Goal: Feedback & Contribution: Contribute content

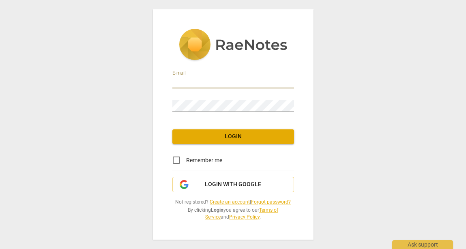
click at [201, 79] on input "email" at bounding box center [234, 83] width 122 height 12
click at [115, 62] on div "E-mail Password Login Remember me Login with Google Not registered? Create an a…" at bounding box center [233, 124] width 466 height 249
click at [199, 83] on input "email" at bounding box center [234, 83] width 122 height 12
type input "[EMAIL_ADDRESS][DOMAIN_NAME]"
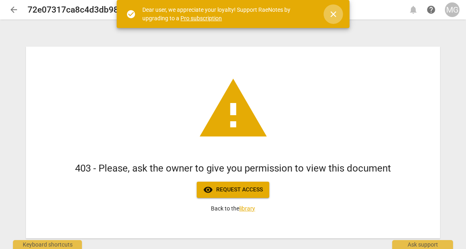
click at [330, 17] on span "close" at bounding box center [334, 14] width 10 height 10
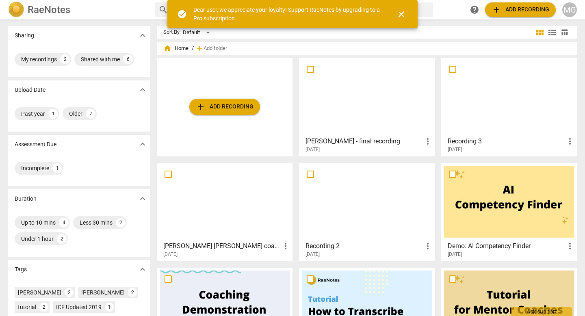
click at [350, 145] on h3 "Paul Jackson - final recording" at bounding box center [363, 141] width 117 height 10
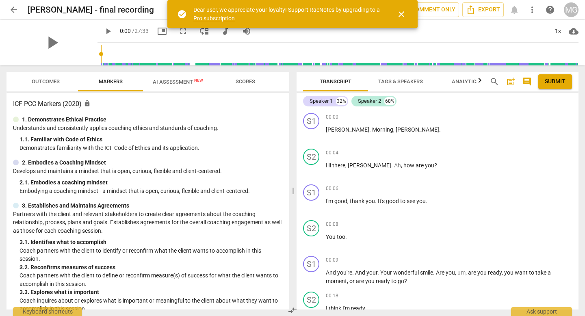
click at [401, 15] on span "close" at bounding box center [401, 14] width 10 height 10
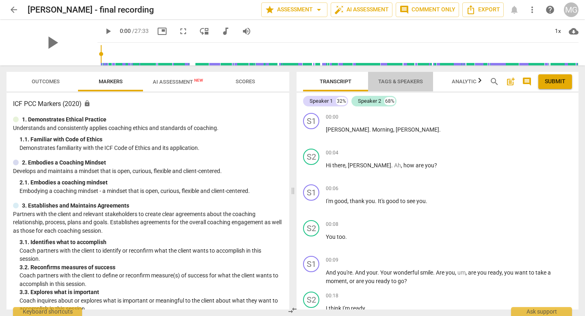
click at [392, 83] on span "Tags & Speakers" at bounding box center [400, 81] width 45 height 6
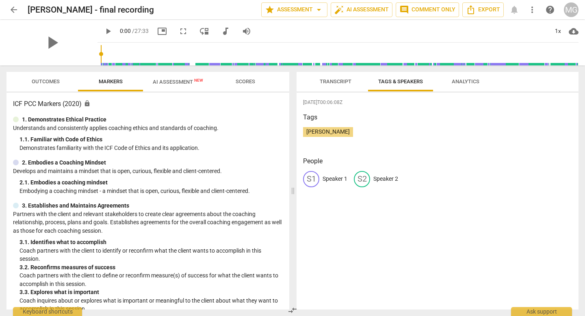
click at [338, 80] on span "Transcript" at bounding box center [335, 81] width 32 height 6
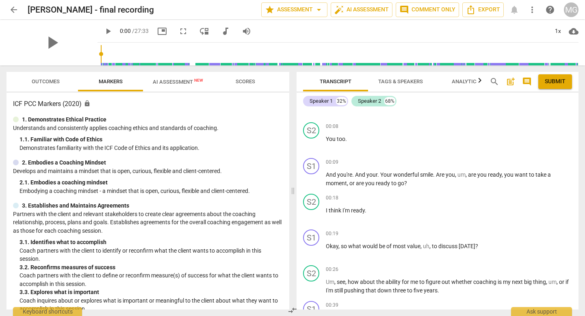
scroll to position [101, 0]
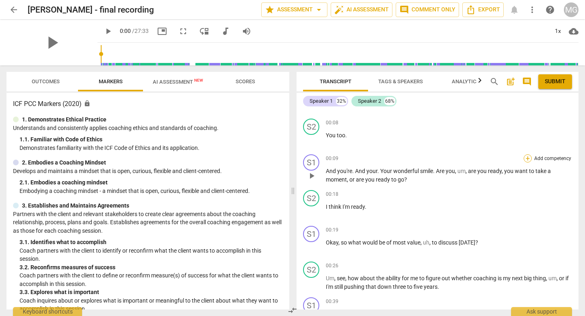
click at [528, 158] on div "+" at bounding box center [527, 158] width 8 height 8
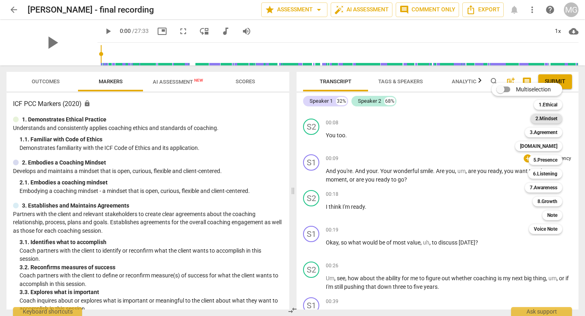
click at [550, 117] on b "2.Mindset" at bounding box center [546, 119] width 22 height 10
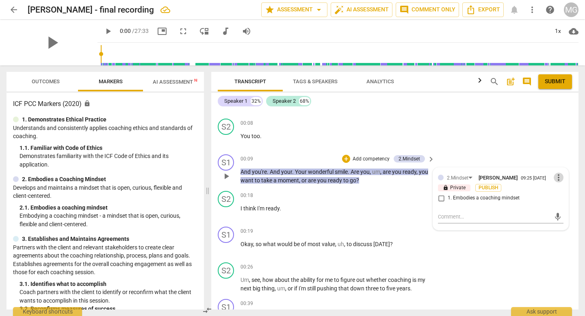
click at [556, 179] on span "more_vert" at bounding box center [558, 178] width 10 height 10
click at [560, 192] on li "Delete" at bounding box center [564, 193] width 28 height 15
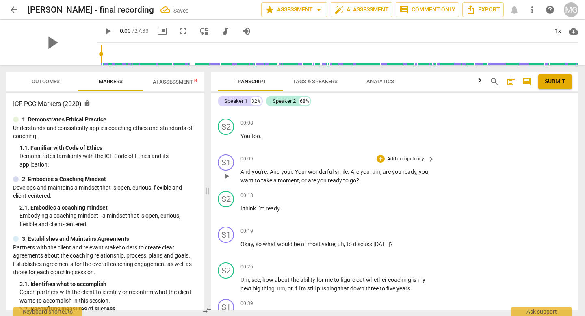
click at [430, 160] on span "keyboard_arrow_right" at bounding box center [431, 159] width 10 height 10
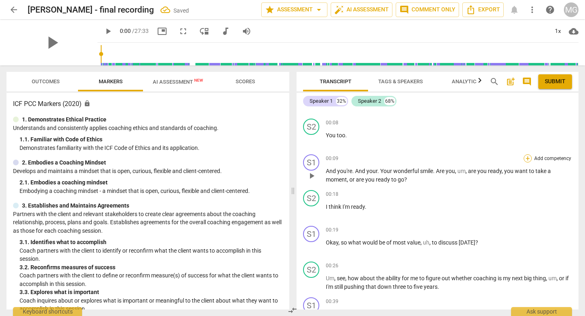
click at [524, 157] on div "+" at bounding box center [527, 158] width 8 height 8
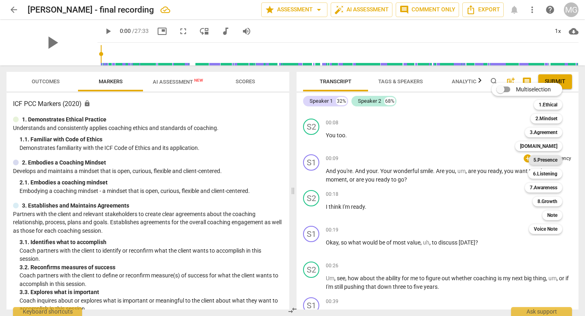
click at [542, 160] on b "5.Presence" at bounding box center [545, 160] width 24 height 10
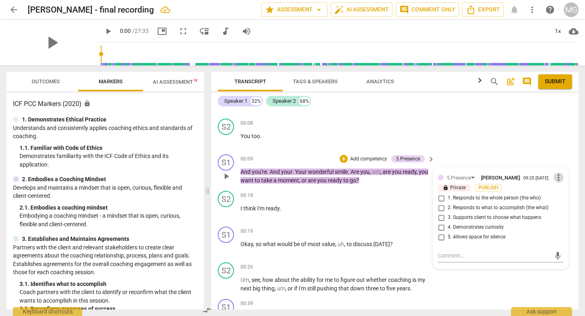
click at [557, 179] on span "more_vert" at bounding box center [558, 178] width 10 height 10
click at [561, 194] on li "Delete" at bounding box center [564, 193] width 28 height 15
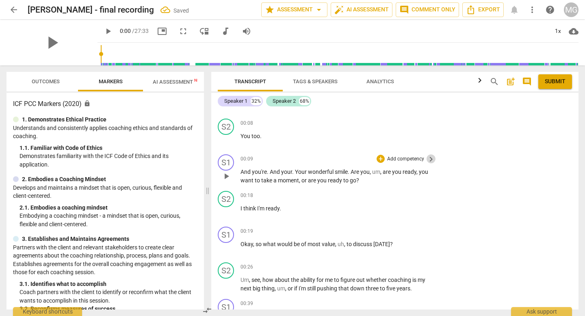
click at [431, 160] on span "keyboard_arrow_right" at bounding box center [431, 159] width 10 height 10
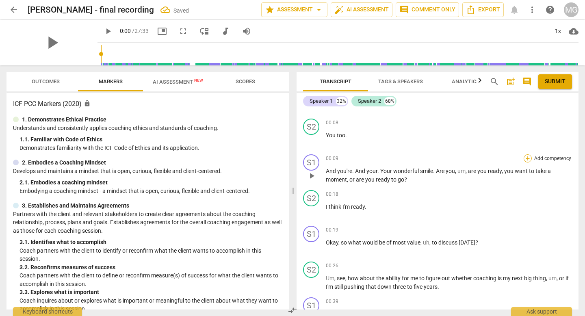
click at [525, 159] on div "+" at bounding box center [527, 158] width 8 height 8
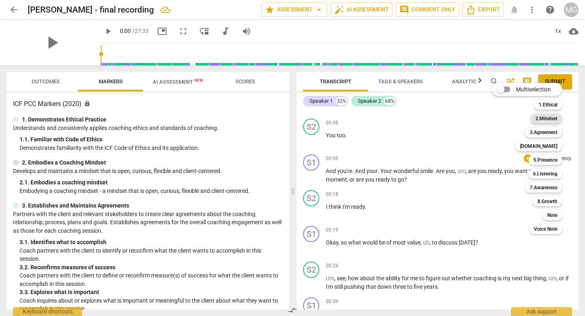
click at [546, 118] on b "2.Mindset" at bounding box center [546, 119] width 22 height 10
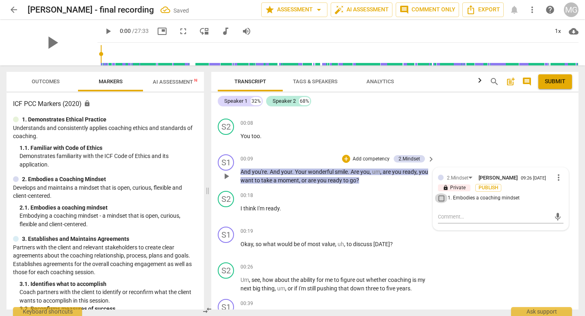
click at [440, 202] on input "1. Embodies a coaching mindset" at bounding box center [440, 198] width 13 height 10
checkbox input "true"
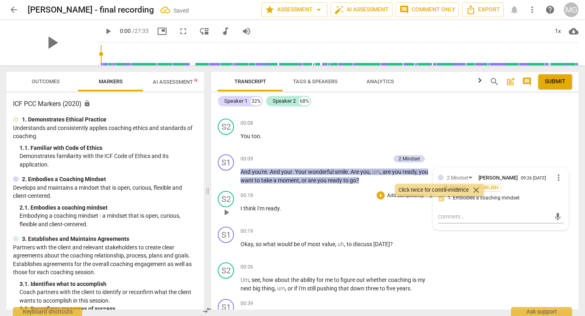
click at [292, 213] on div "00:18 + Add competency keyboard_arrow_right I think I'm ready ." at bounding box center [337, 205] width 195 height 29
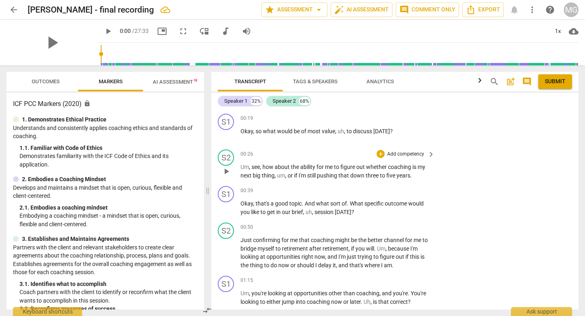
scroll to position [215, 0]
click at [381, 190] on div "+" at bounding box center [380, 190] width 8 height 8
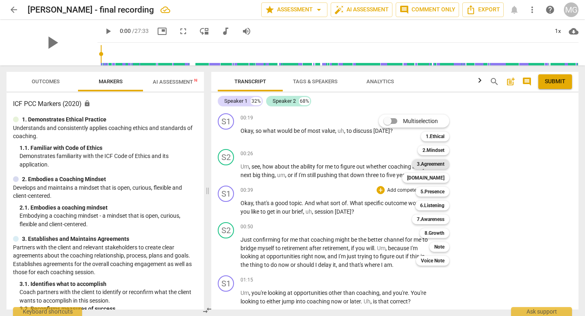
click at [436, 164] on b "3.Agreement" at bounding box center [430, 164] width 28 height 10
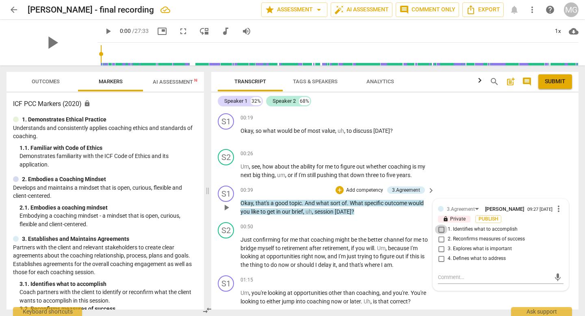
click at [439, 233] on input "1. Identifies what to accomplish" at bounding box center [440, 229] width 13 height 10
checkbox input "true"
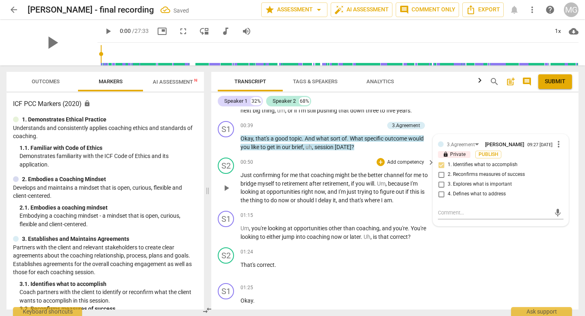
scroll to position [281, 0]
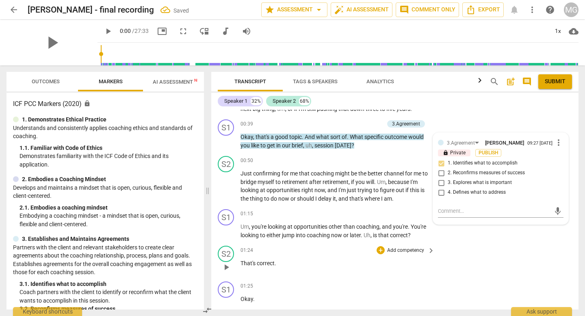
click at [451, 261] on div "S2 play_arrow pause 01:24 + Add competency keyboard_arrow_right That's correct ." at bounding box center [394, 260] width 367 height 36
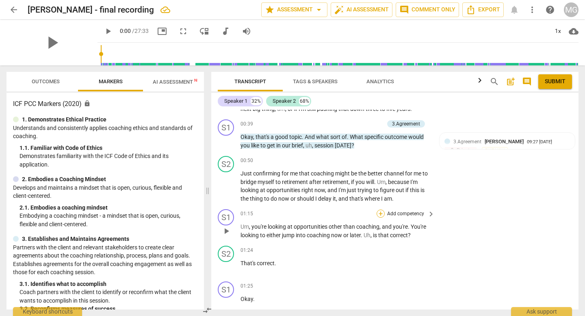
click at [380, 214] on div "+" at bounding box center [380, 213] width 8 height 8
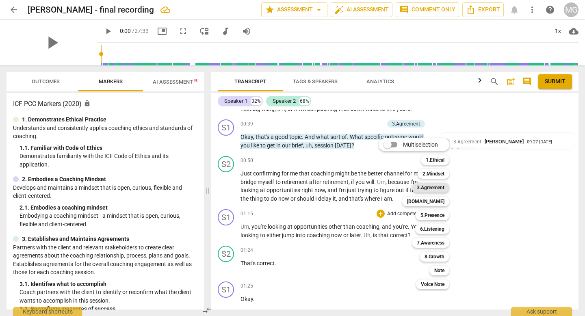
click at [437, 187] on b "3.Agreement" at bounding box center [430, 188] width 28 height 10
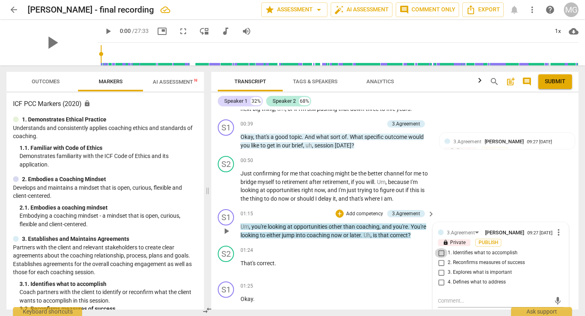
click at [440, 257] on input "1. Identifies what to accomplish" at bounding box center [440, 253] width 13 height 10
checkbox input "true"
click at [452, 302] on textarea at bounding box center [494, 301] width 112 height 8
type textarea "C"
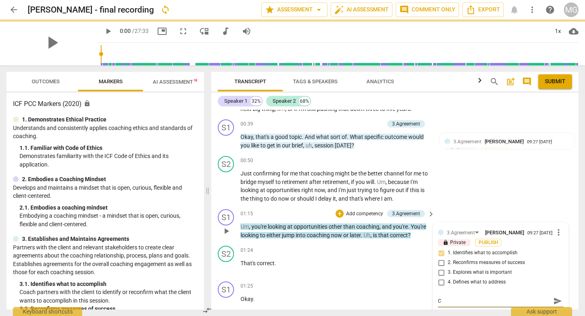
type textarea "Cl"
type textarea "Cla"
type textarea "Clar"
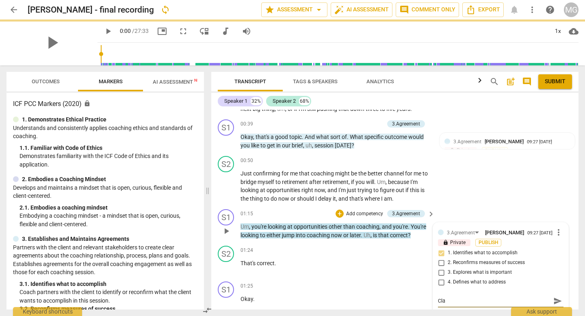
type textarea "Clar"
type textarea "Clari"
type textarea "Clarif"
type textarea "Clarifi"
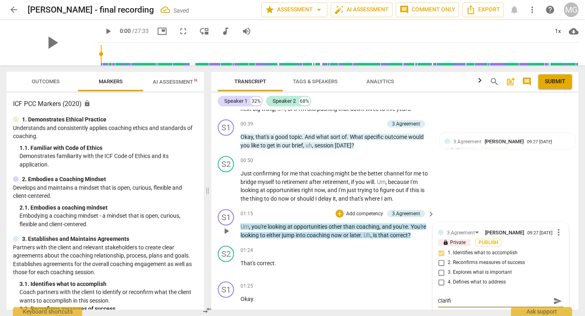
type textarea "Clarifie"
type textarea "Clarifies"
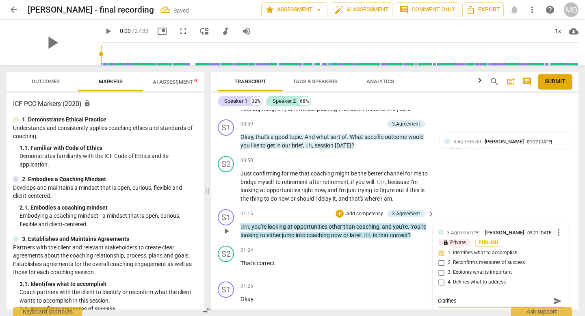
type textarea "Clarifies"
type textarea "Clarifies o"
type textarea "Clarifies ou"
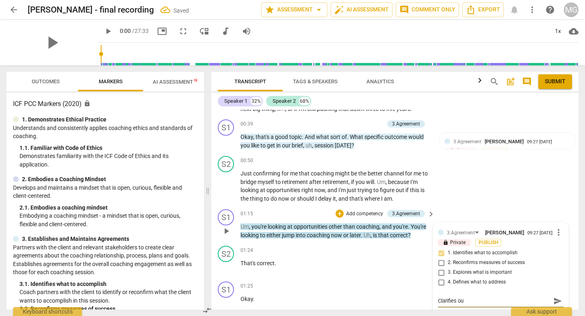
type textarea "Clarifies out"
type textarea "Clarifies outo"
type textarea "Clarifies outoc"
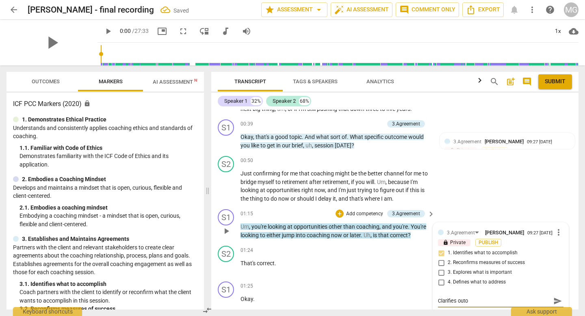
type textarea "Clarifies outoc"
type textarea "Clarifies outoco"
type textarea "Clarifies outocom"
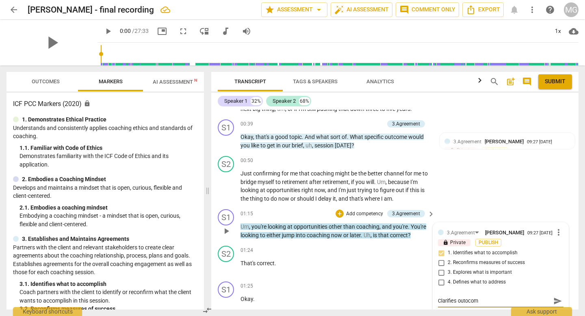
type textarea "Clarifies outocom="
type textarea "Clarifies outocom=="
type textarea "Clarifies outocom==="
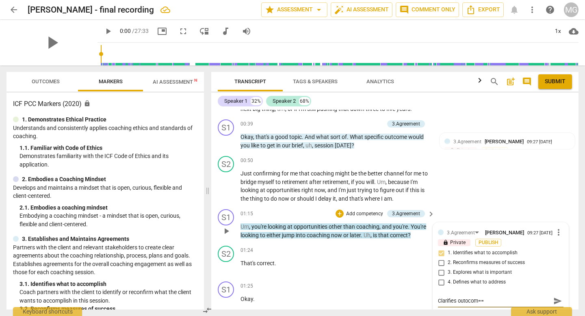
type textarea "Clarifies outocom==="
type textarea "Clarifies outocom=="
type textarea "Clarifies outocom="
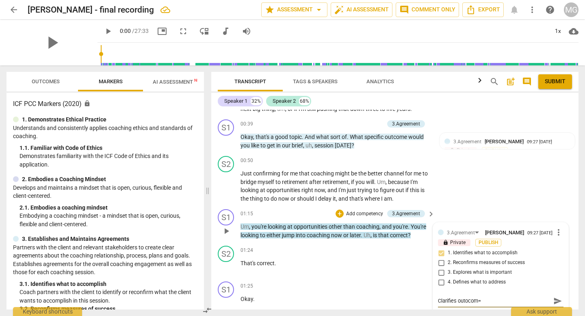
type textarea "Clarifies outocom"
type textarea "Clarifies outoco"
type textarea "Clarifies outoc"
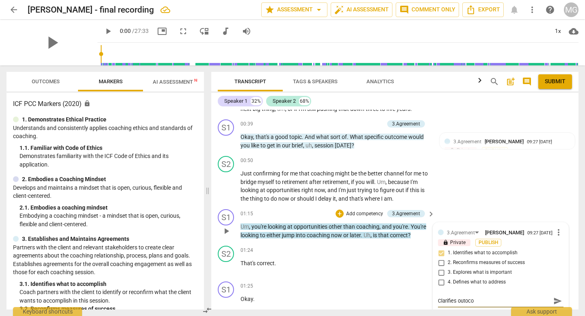
type textarea "Clarifies outoc"
type textarea "Clarifies outo"
type textarea "Clarifies out"
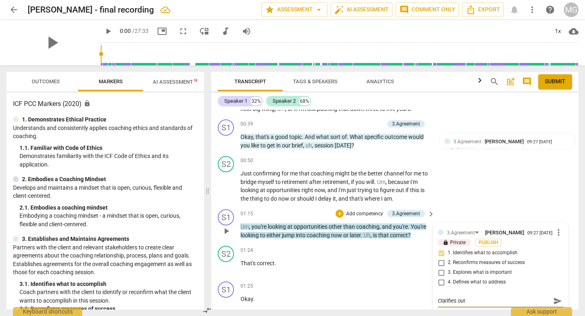
type textarea "Clarifies outc"
type textarea "Clarifies outco"
type textarea "Clarifies outcom"
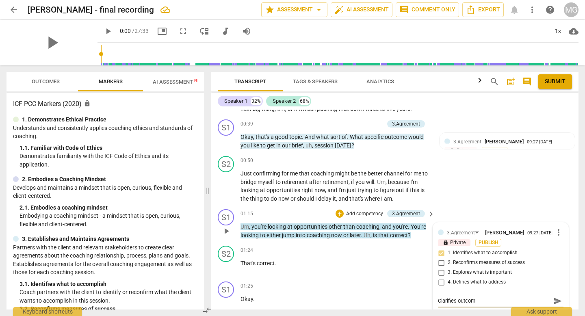
type textarea "Clarifies outcome"
click at [553, 303] on span "send" at bounding box center [557, 300] width 9 height 9
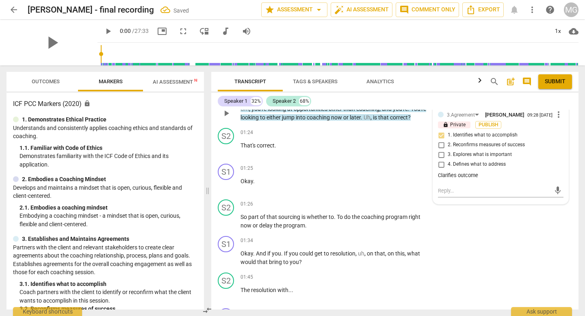
scroll to position [407, 0]
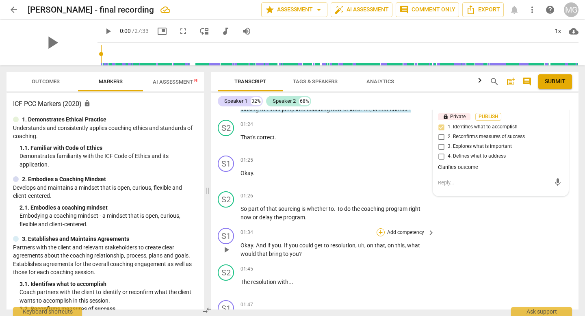
click at [382, 231] on div "+" at bounding box center [380, 232] width 8 height 8
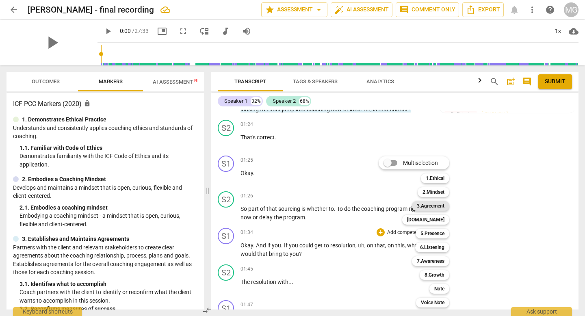
click at [436, 208] on b "3.Agreement" at bounding box center [430, 206] width 28 height 10
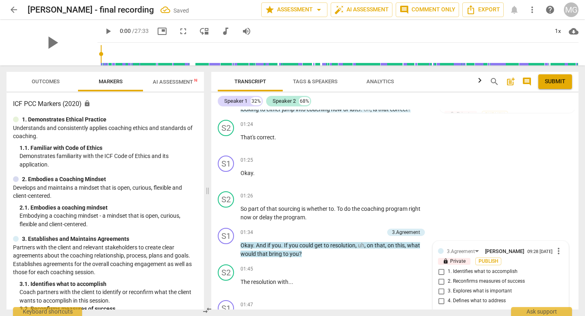
scroll to position [520, 0]
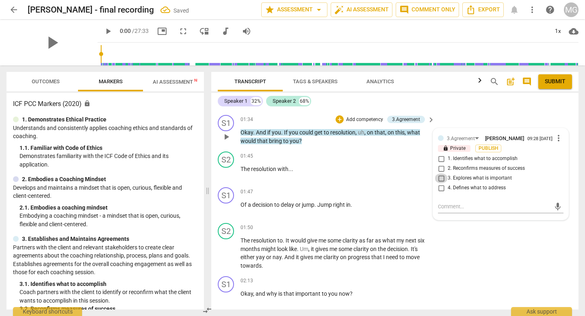
click at [440, 182] on input "3. Explores what is important" at bounding box center [440, 178] width 13 height 10
checkbox input "true"
click at [464, 210] on textarea at bounding box center [494, 207] width 112 height 8
click at [355, 145] on div "S1 play_arrow pause 01:34 + Add competency 3.Agreement keyboard_arrow_right Oka…" at bounding box center [394, 130] width 367 height 37
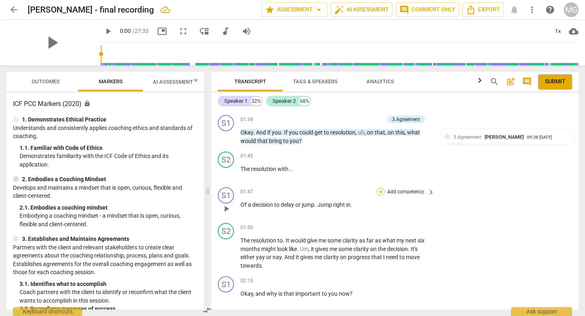
click at [378, 191] on div "+" at bounding box center [380, 192] width 8 height 8
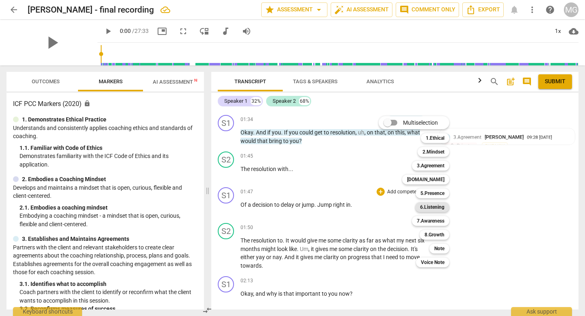
click at [436, 208] on b "6.Listening" at bounding box center [432, 207] width 24 height 10
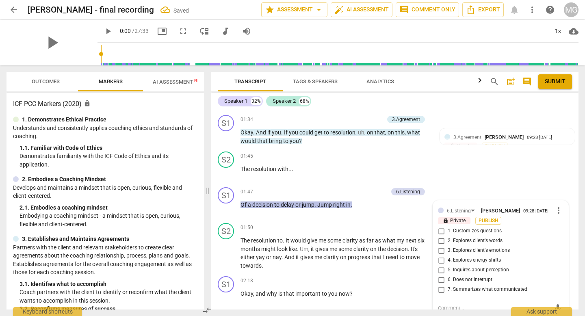
scroll to position [524, 0]
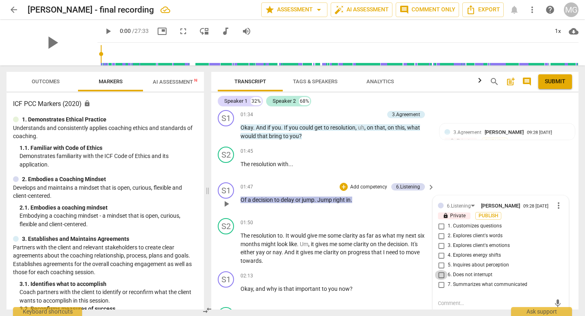
click at [441, 278] on input "6. Does not interrupt" at bounding box center [440, 275] width 13 height 10
checkbox input "true"
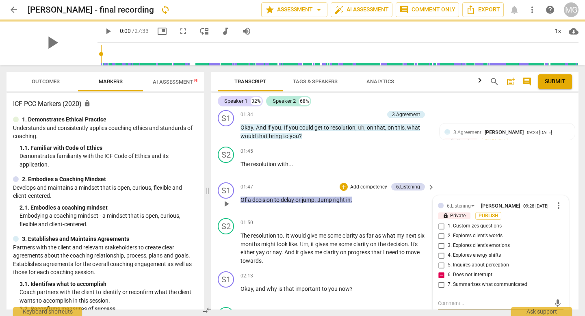
click at [452, 307] on textarea at bounding box center [494, 303] width 112 height 8
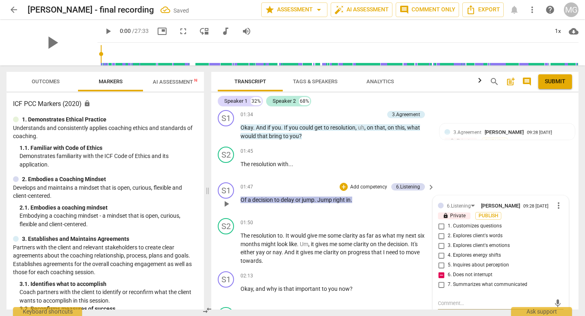
type textarea "i"
type textarea "in"
type textarea "int"
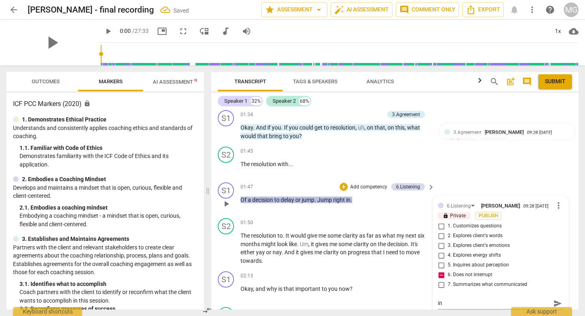
type textarea "int"
type textarea "inte"
type textarea "inter"
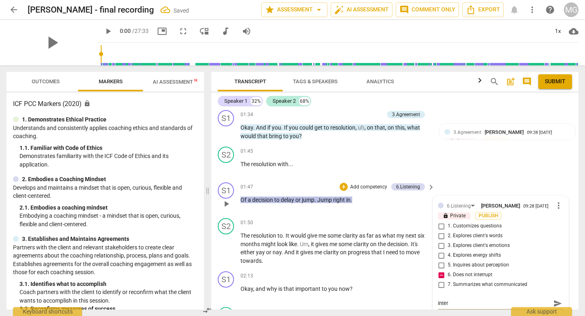
type textarea "intery"
type textarea "inter"
type textarea "inte"
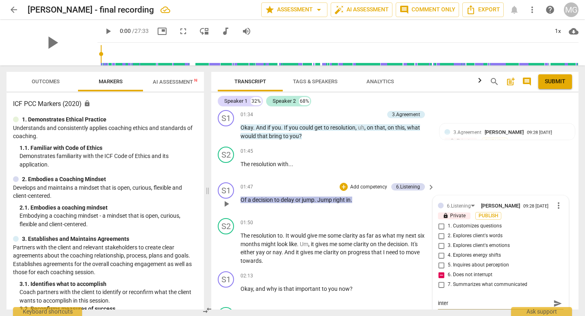
type textarea "inte"
type textarea "int"
type textarea "in"
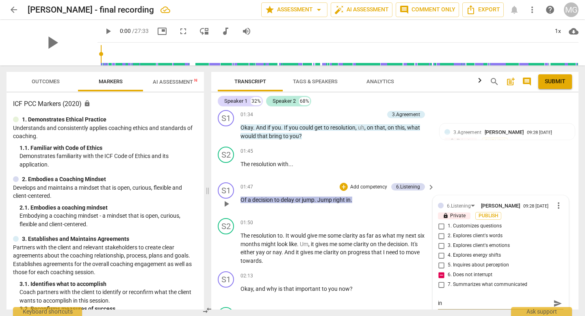
type textarea "i"
type textarea "s"
type textarea "st"
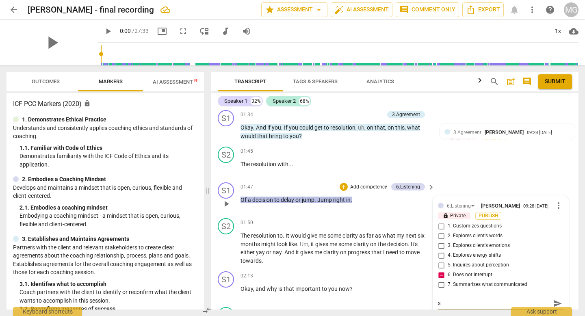
type textarea "st"
type textarea "ste"
type textarea "step"
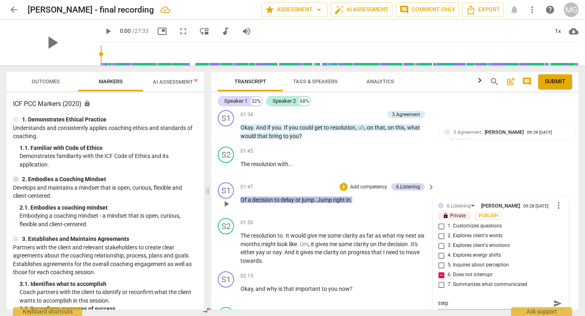
type textarea "steps"
type textarea "steps i"
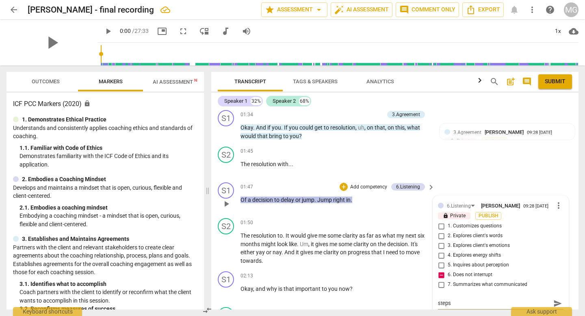
type textarea "steps i"
type textarea "steps in"
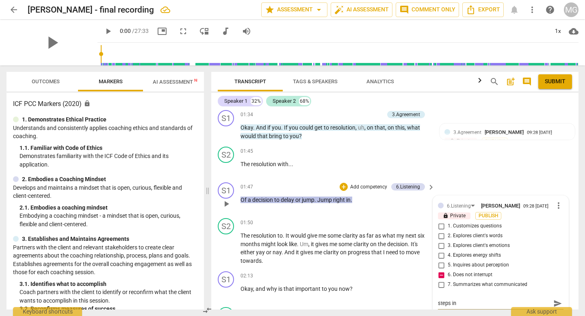
type textarea "steps in b"
type textarea "steps in be"
type textarea "steps in bef"
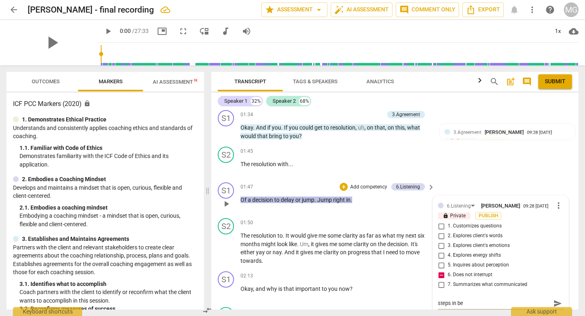
type textarea "steps in bef"
type textarea "steps in befo"
type textarea "steps in befor"
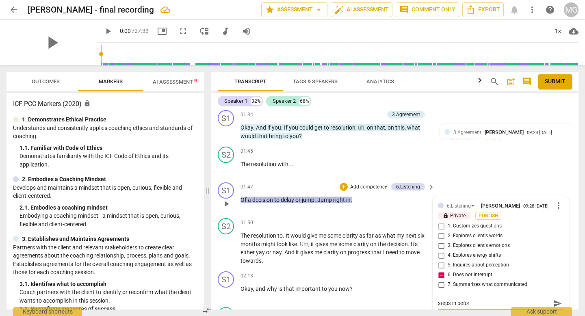
type textarea "steps in before"
type textarea "steps in before c"
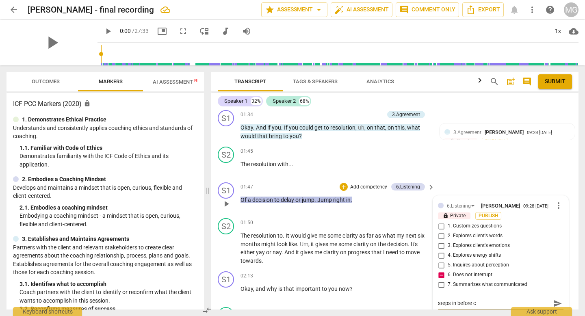
type textarea "steps in before cl"
type textarea "steps in before cli"
type textarea "steps in before clie"
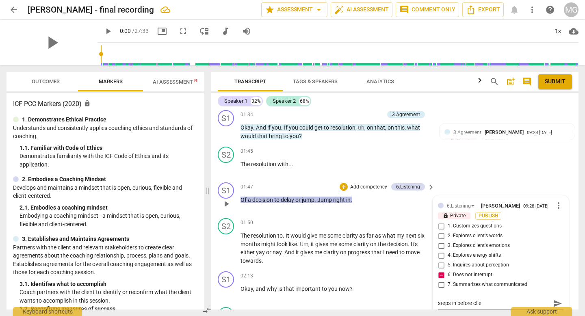
type textarea "steps in before clien"
type textarea "steps in before client"
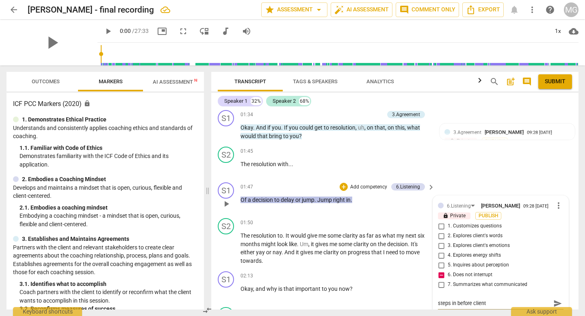
type textarea "steps in before client"
type textarea "steps in before client r"
type textarea "steps in before client re"
type textarea "steps in before client rep"
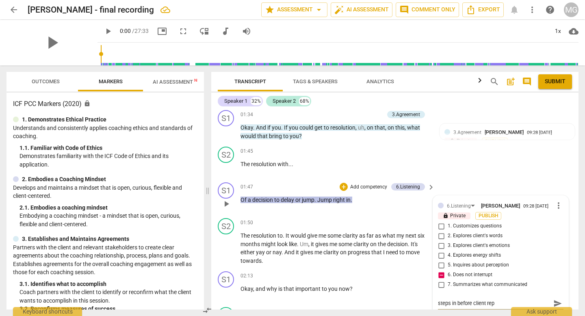
type textarea "steps in before client repl"
type textarea "steps in before client repli"
type textarea "steps in before client replie"
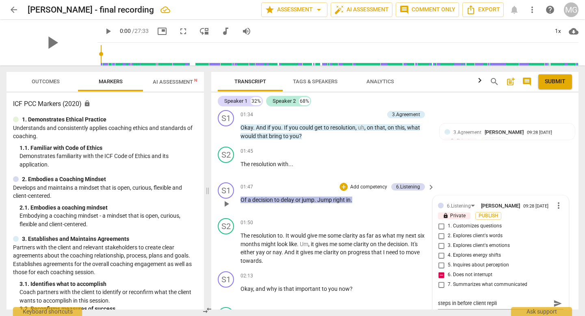
type textarea "steps in before client replie"
type textarea "steps in before client replies"
type textarea "steps in before client replies."
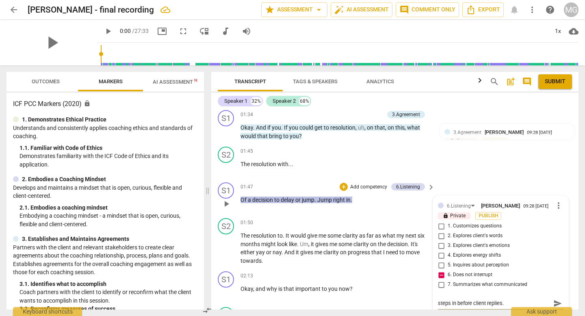
type textarea "steps in before client replies."
type textarea "steps in before client replies. C"
type textarea "steps in before client replies."
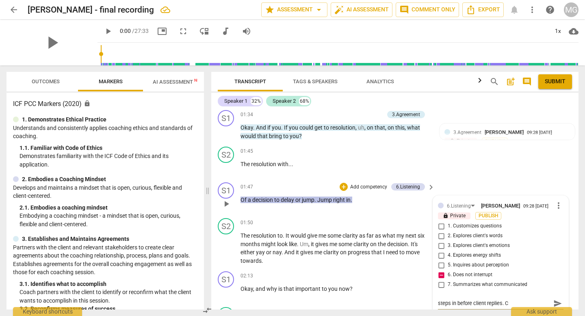
type textarea "steps in before client replies."
type textarea "steps in before client replies. F"
type textarea "steps in before client replies. Fo"
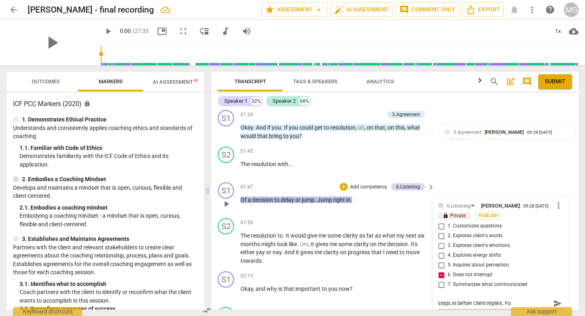
type textarea "steps in before client replies. For"
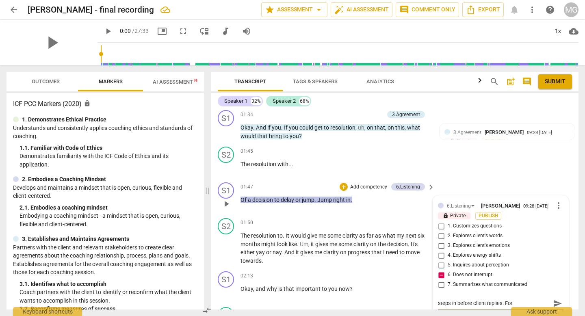
type textarea "steps in before client replies. For"
type textarea "steps in before client replies. Fo"
type textarea "steps in before client replies. F"
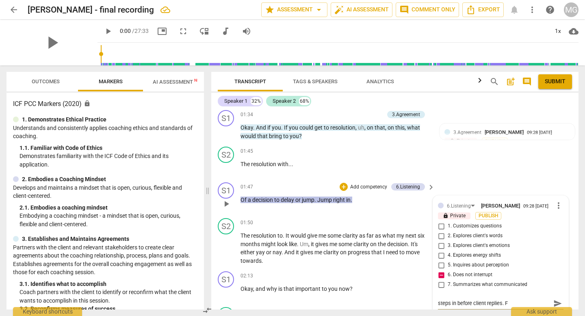
type textarea "steps in before client replies."
type textarea "steps in before client replies. C"
type textarea "steps in before client replies. Co"
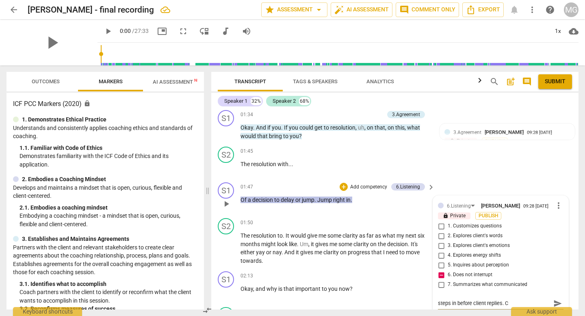
type textarea "steps in before client replies. Co"
type textarea "steps in before client replies. Con"
type textarea "steps in before client replies. Cons"
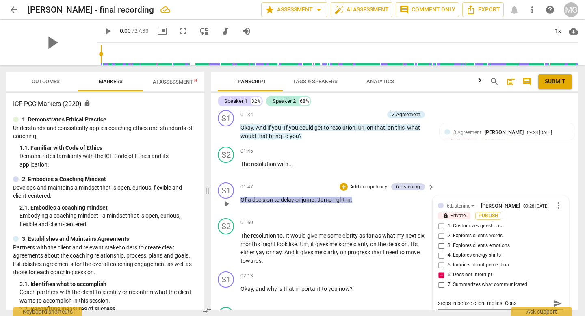
type textarea "steps in before client replies. Consi"
type textarea "steps in before client replies. Consid"
type textarea "steps in before client replies. Conside"
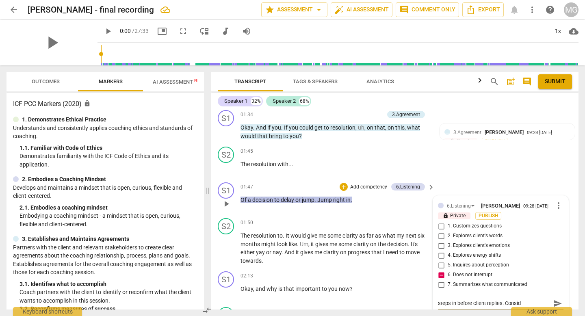
type textarea "steps in before client replies. Conside"
type textarea "steps in before client replies. Consider"
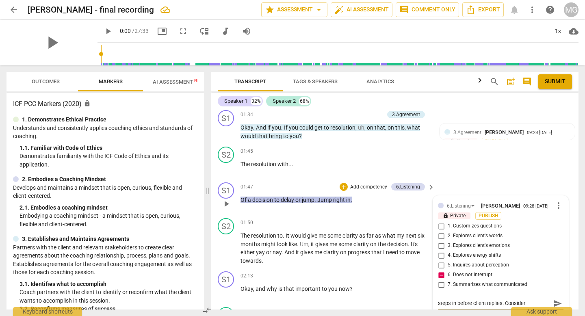
type textarea "steps in before client replies. Consider p"
type textarea "steps in before client replies. Consider pr"
type textarea "steps in before client replies. Consider pra"
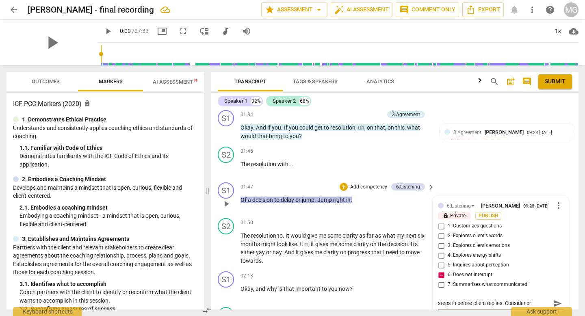
type textarea "steps in before client replies. Consider pra"
type textarea "steps in before client replies. Consider prac"
type textarea "steps in before client replies. Consider pracr"
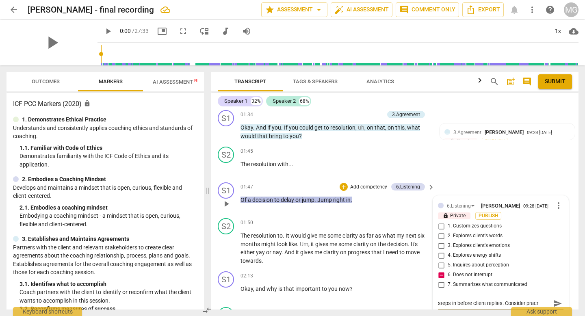
type textarea "steps in before client replies. Consider pracri"
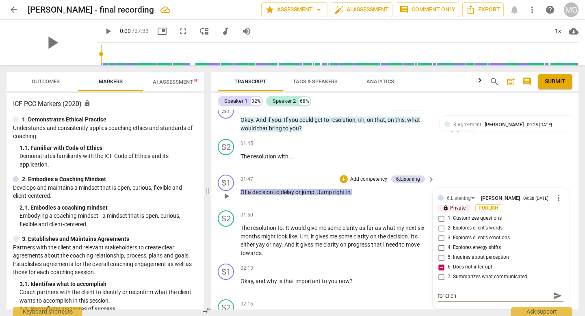
scroll to position [0, 0]
click at [553, 300] on span "send" at bounding box center [557, 299] width 9 height 9
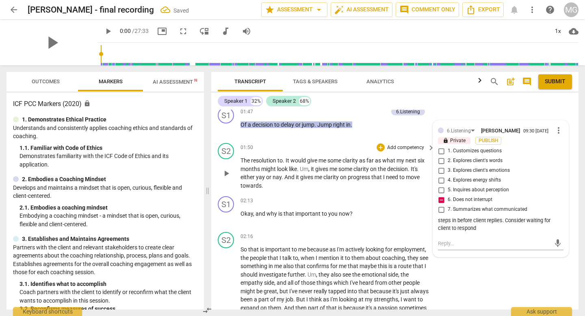
scroll to position [601, 0]
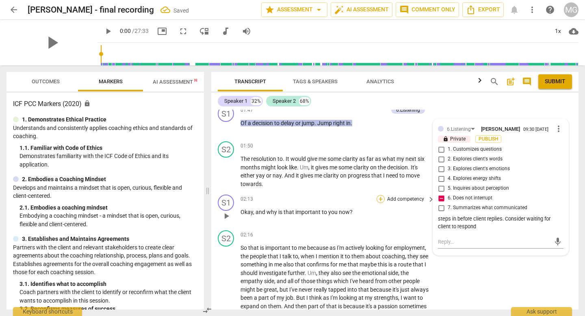
click at [379, 200] on div "+" at bounding box center [380, 199] width 8 height 8
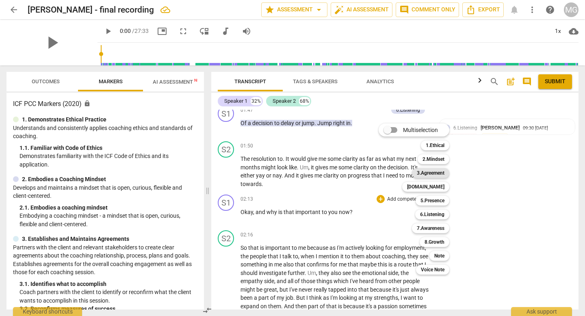
click at [436, 175] on b "3.Agreement" at bounding box center [430, 173] width 28 height 10
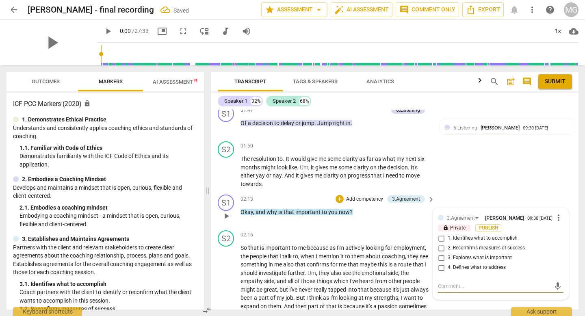
click at [440, 260] on input "3. Explores what is important" at bounding box center [440, 258] width 13 height 10
click at [330, 253] on span "mention" at bounding box center [329, 256] width 22 height 6
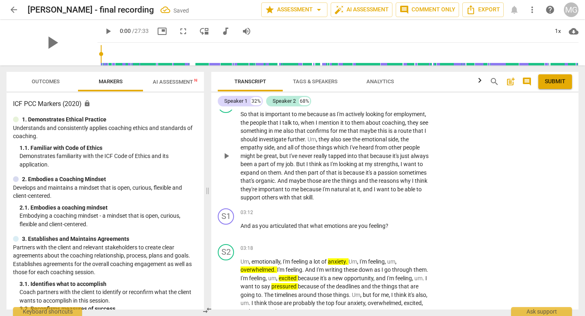
scroll to position [737, 0]
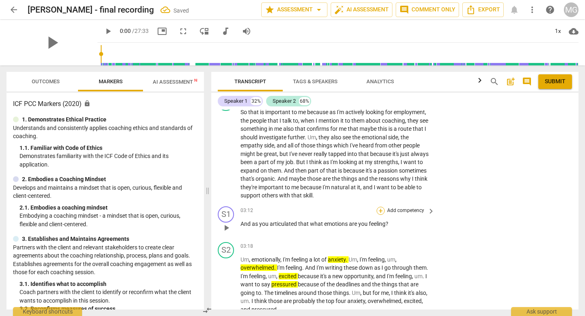
click at [380, 211] on div "+" at bounding box center [380, 211] width 8 height 8
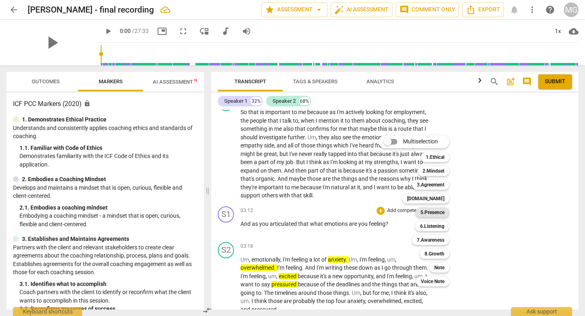
click at [438, 213] on b "5.Presence" at bounding box center [432, 212] width 24 height 10
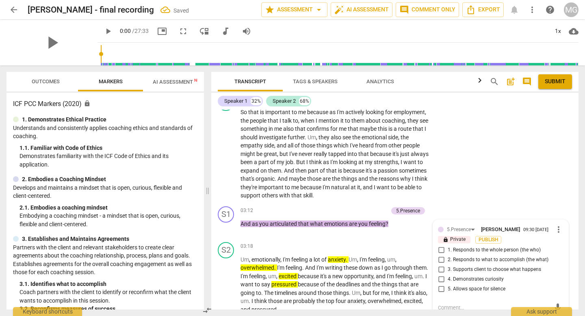
scroll to position [741, 0]
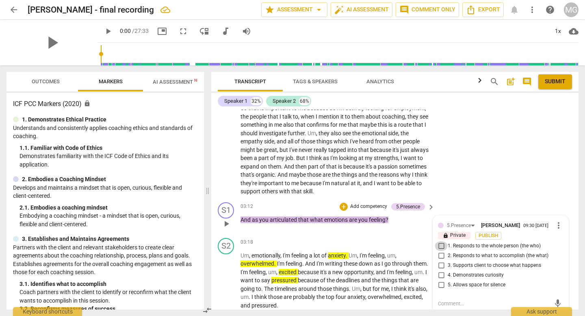
click at [440, 249] on input "1. Responds to the whole person (the who)" at bounding box center [440, 246] width 13 height 10
click at [450, 306] on textarea at bounding box center [494, 304] width 112 height 8
click at [554, 303] on span "send" at bounding box center [557, 303] width 9 height 9
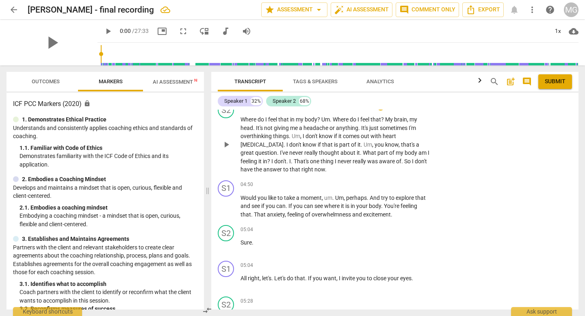
scroll to position [994, 0]
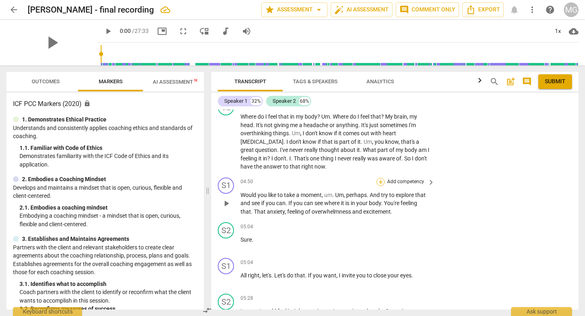
click at [378, 183] on div "+" at bounding box center [380, 182] width 8 height 8
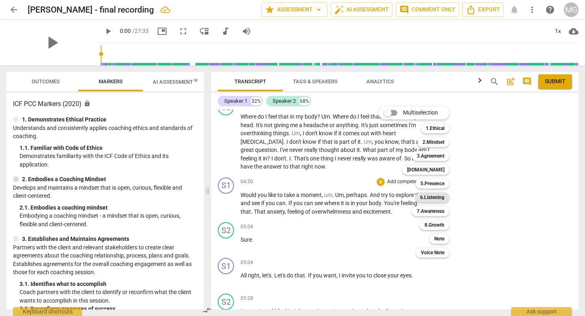
click at [436, 195] on b "6.Listening" at bounding box center [432, 197] width 24 height 10
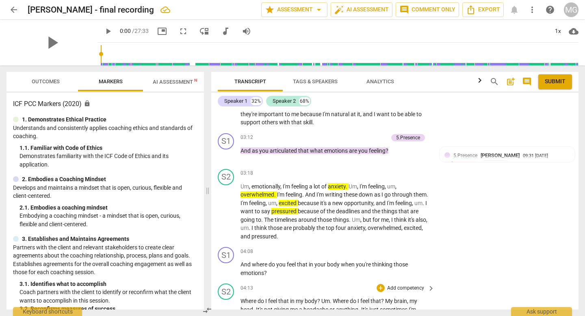
scroll to position [809, 0]
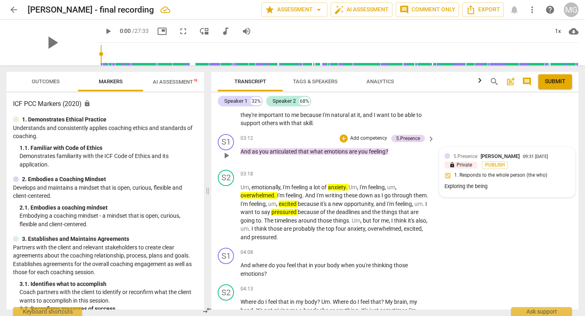
click at [507, 181] on div "5.Presence Maria Giarmeniti 09:31 09-06-2025 lock Private Publish 1. Responds t…" at bounding box center [506, 172] width 125 height 40
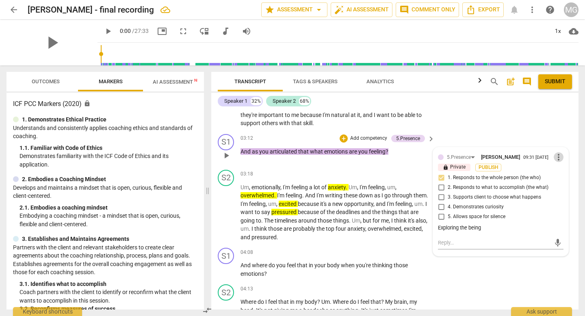
click at [557, 160] on span "more_vert" at bounding box center [558, 157] width 10 height 10
click at [565, 177] on li "Delete" at bounding box center [564, 173] width 28 height 15
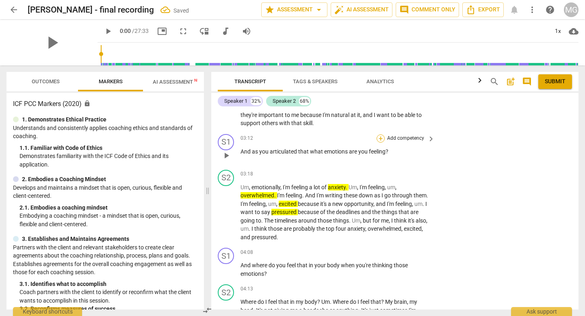
click at [382, 138] on div "+" at bounding box center [380, 138] width 8 height 8
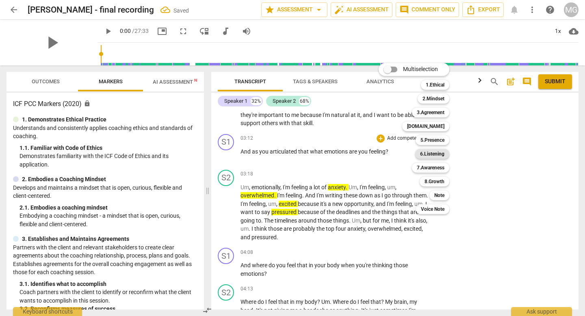
click at [437, 153] on b "6.Listening" at bounding box center [432, 154] width 24 height 10
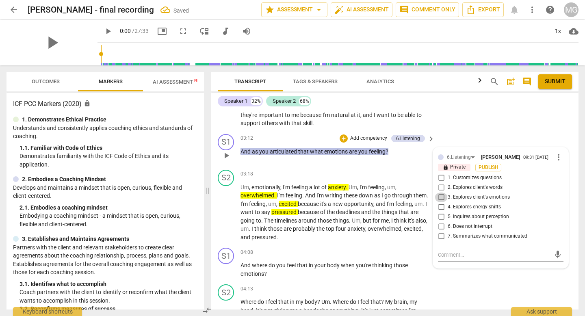
click at [443, 200] on input "3. Explores client's emotions" at bounding box center [440, 197] width 13 height 10
click at [335, 226] on span "top" at bounding box center [331, 228] width 10 height 6
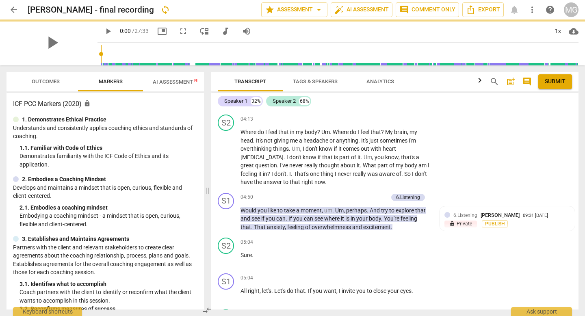
scroll to position [979, 0]
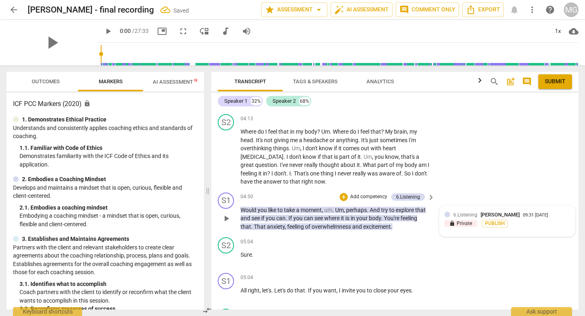
click at [526, 216] on div "09:31 09-06-2025" at bounding box center [534, 215] width 25 height 5
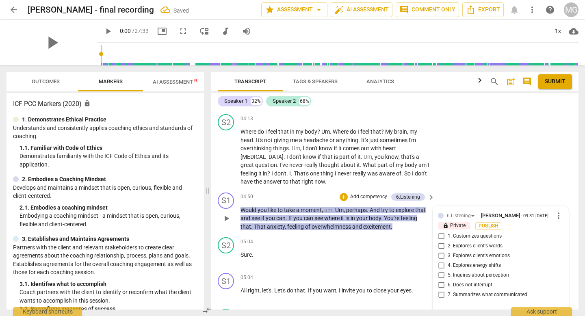
scroll to position [1085, 0]
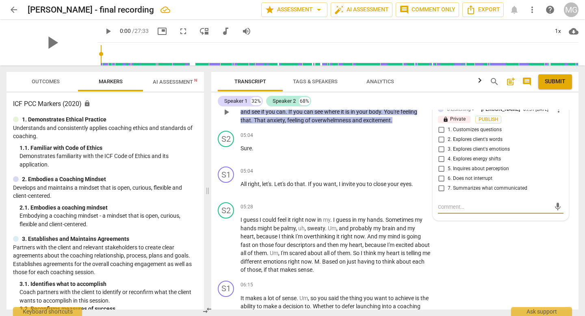
click at [440, 132] on input "1. Customizes questions" at bounding box center [440, 130] width 13 height 10
click at [456, 211] on textarea at bounding box center [494, 207] width 112 height 8
click at [557, 207] on span "send" at bounding box center [557, 206] width 9 height 9
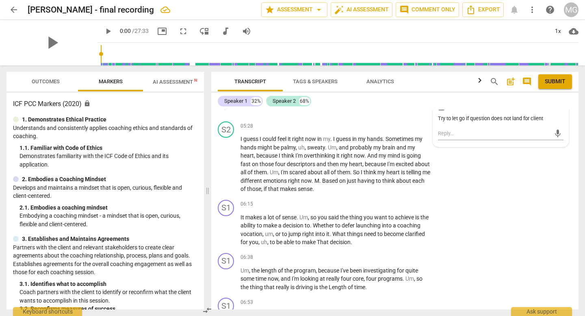
scroll to position [1170, 0]
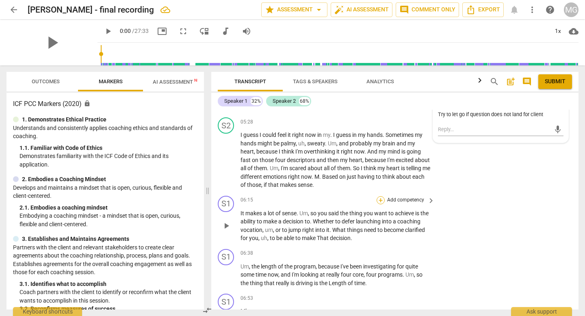
click at [377, 201] on div "+" at bounding box center [380, 200] width 8 height 8
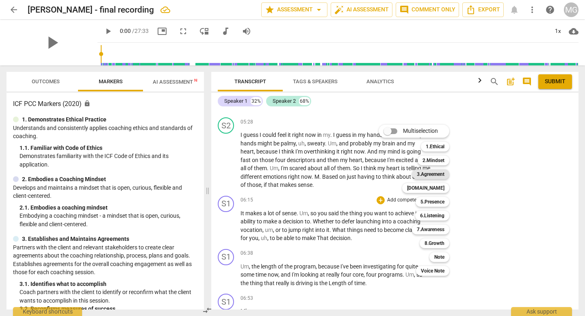
click at [440, 176] on b "3.Agreement" at bounding box center [430, 174] width 28 height 10
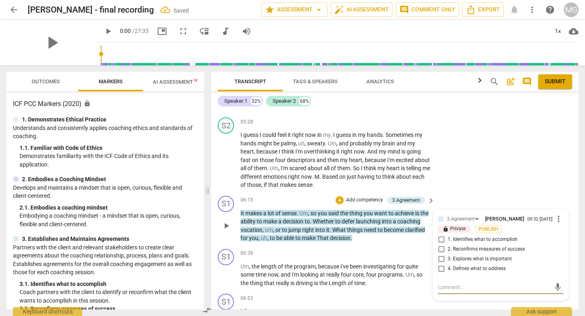
click at [438, 270] on input "4. Defines what to address" at bounding box center [440, 269] width 13 height 10
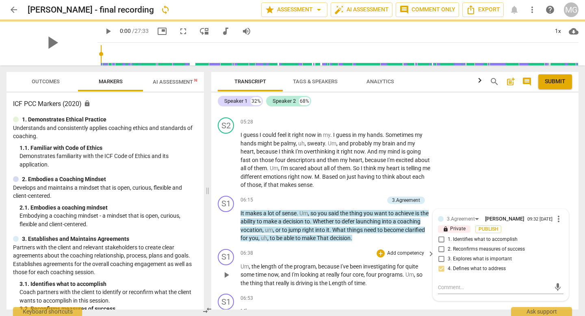
click at [364, 269] on span "investigating" at bounding box center [380, 266] width 34 height 6
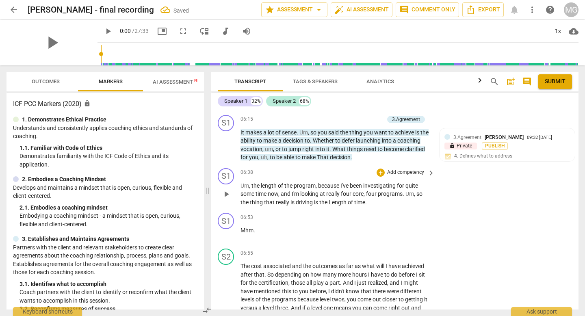
scroll to position [1252, 0]
click at [224, 179] on div "S1" at bounding box center [226, 175] width 16 height 16
click at [228, 175] on div "S1" at bounding box center [226, 175] width 16 height 16
click at [328, 192] on span "really" at bounding box center [333, 192] width 15 height 6
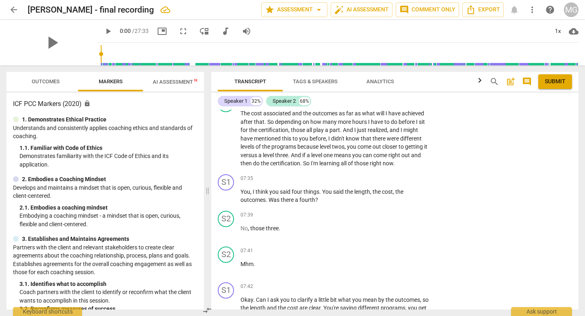
scroll to position [1405, 0]
click at [380, 176] on div "+" at bounding box center [380, 177] width 8 height 8
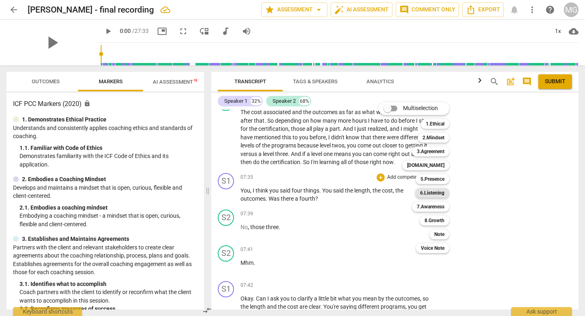
click at [434, 192] on b "6.Listening" at bounding box center [432, 193] width 24 height 10
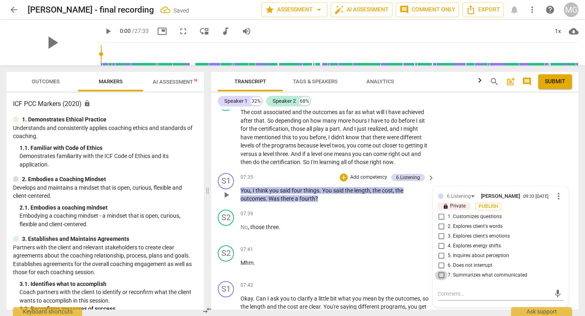
click at [439, 279] on input "7. Summarizes what communicated" at bounding box center [440, 275] width 13 height 10
click at [345, 177] on div "+" at bounding box center [343, 177] width 8 height 8
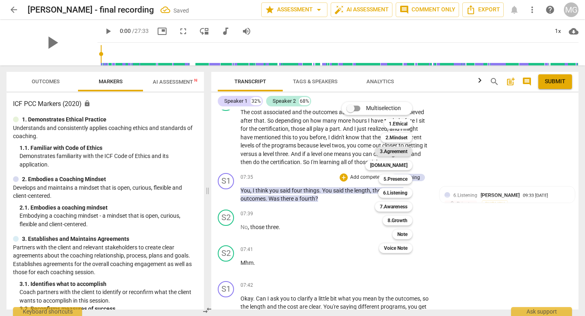
click at [396, 152] on b "3.Agreement" at bounding box center [394, 152] width 28 height 10
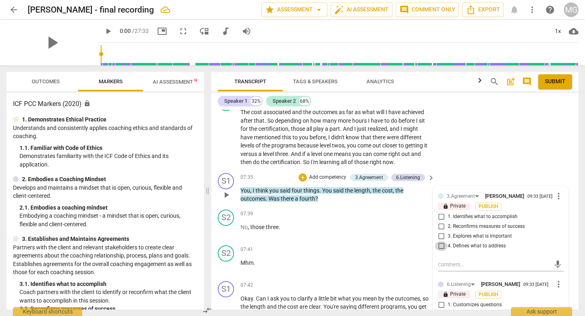
click at [440, 248] on input "4. Defines what to address" at bounding box center [440, 246] width 13 height 10
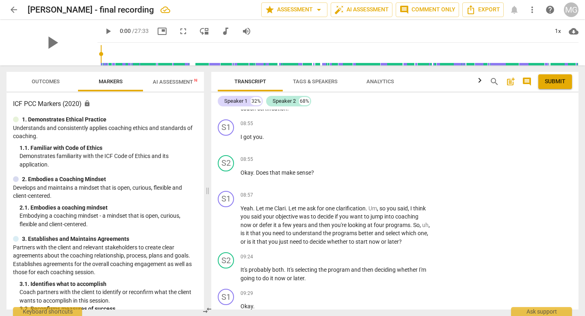
scroll to position [1852, 0]
click at [378, 194] on div "+" at bounding box center [380, 194] width 8 height 8
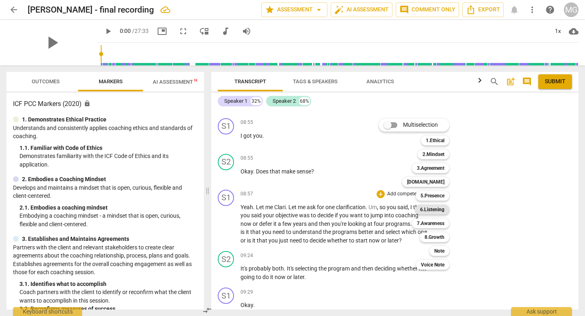
click at [437, 212] on b "6.Listening" at bounding box center [432, 210] width 24 height 10
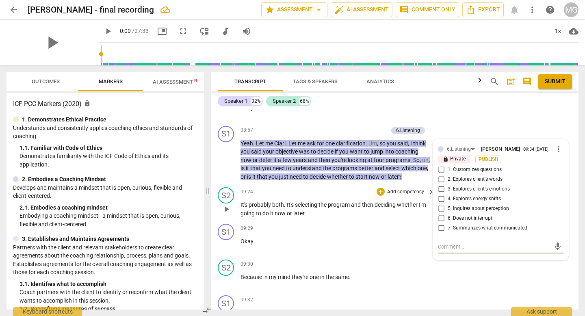
scroll to position [1915, 0]
click at [557, 151] on span "more_vert" at bounding box center [558, 150] width 10 height 10
click at [561, 167] on li "Delete" at bounding box center [564, 165] width 28 height 15
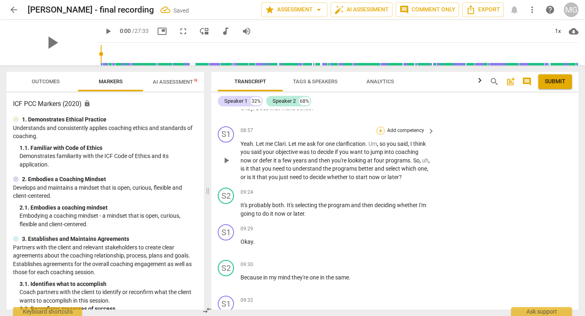
click at [382, 130] on div "+" at bounding box center [380, 131] width 8 height 8
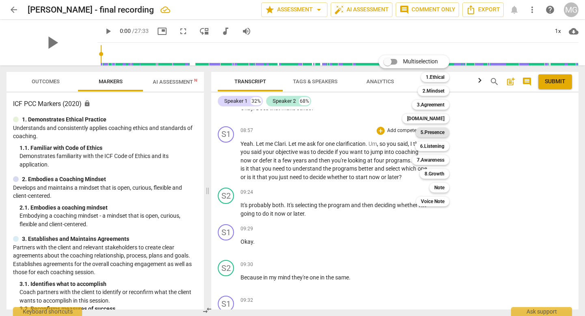
click at [442, 132] on b "5.Presence" at bounding box center [432, 132] width 24 height 10
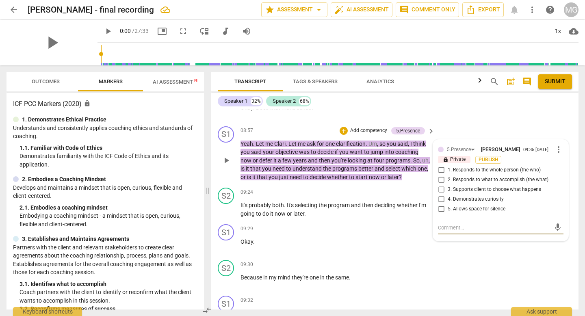
click at [440, 202] on input "4. Demonstrates curiosity" at bounding box center [440, 199] width 13 height 10
click at [286, 228] on div "09:29 + Add competency keyboard_arrow_right" at bounding box center [337, 228] width 195 height 9
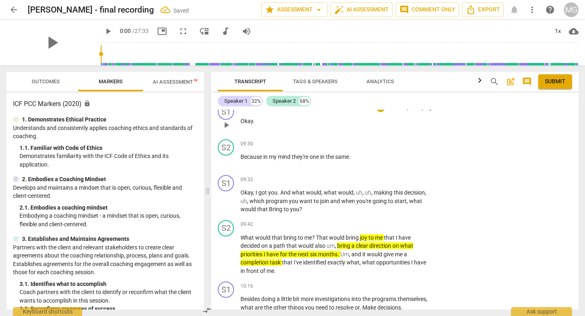
scroll to position [2035, 0]
click at [380, 179] on div "+" at bounding box center [380, 180] width 8 height 8
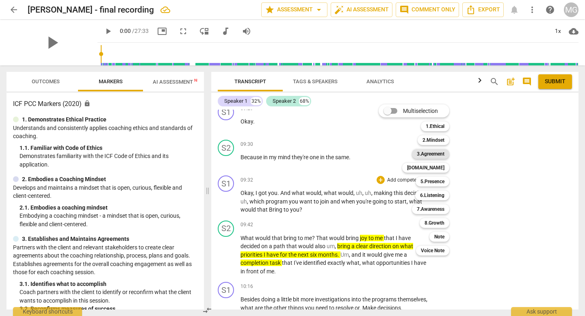
click at [436, 153] on b "3.Agreement" at bounding box center [430, 154] width 28 height 10
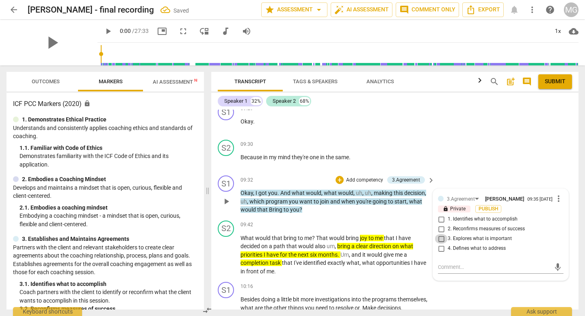
click at [439, 242] on input "3. Explores what is important" at bounding box center [440, 239] width 13 height 10
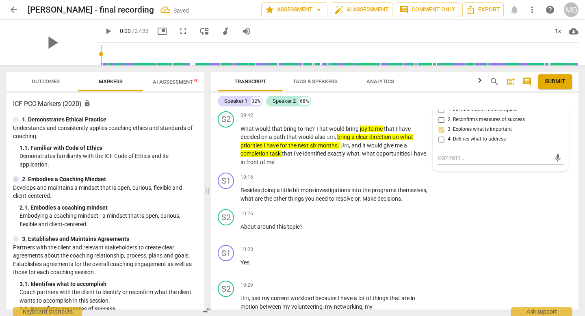
scroll to position [2149, 0]
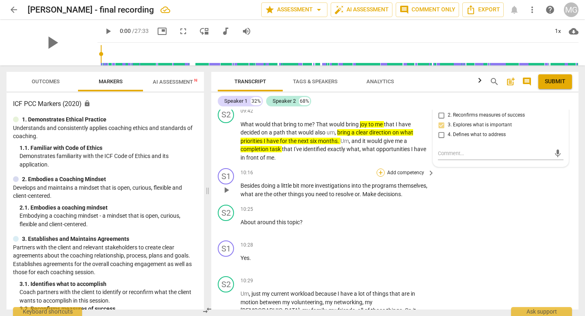
click at [379, 173] on div "+" at bounding box center [380, 172] width 8 height 8
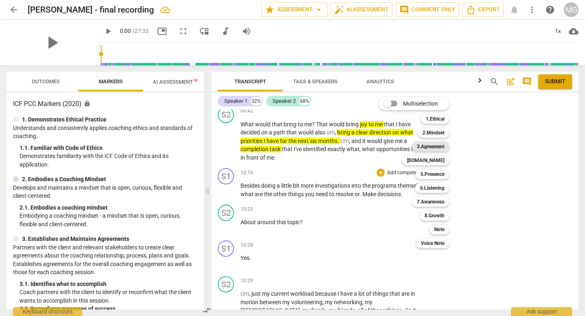
click at [440, 149] on b "3.Agreement" at bounding box center [430, 147] width 28 height 10
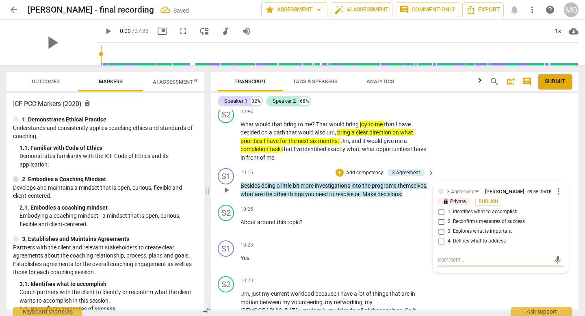
click at [440, 244] on input "4. Defines what to address" at bounding box center [440, 241] width 13 height 10
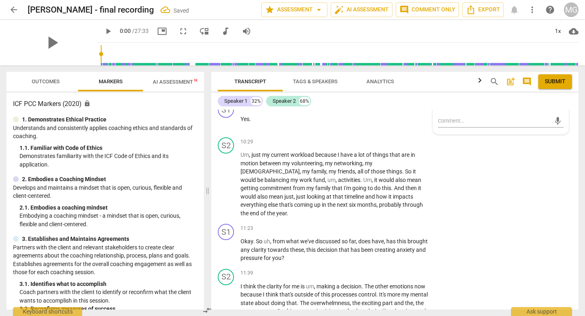
scroll to position [2358, 0]
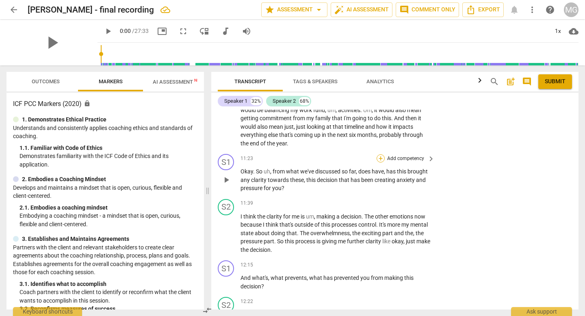
click at [379, 160] on div "+" at bounding box center [380, 158] width 8 height 8
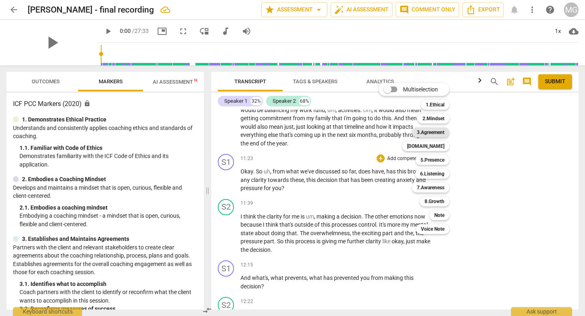
click at [441, 132] on b "3.Agreement" at bounding box center [430, 132] width 28 height 10
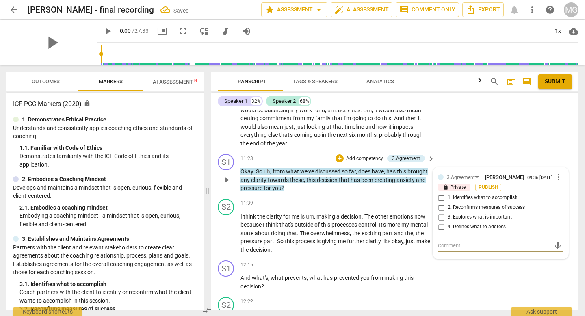
click at [553, 179] on span "more_vert" at bounding box center [558, 177] width 10 height 10
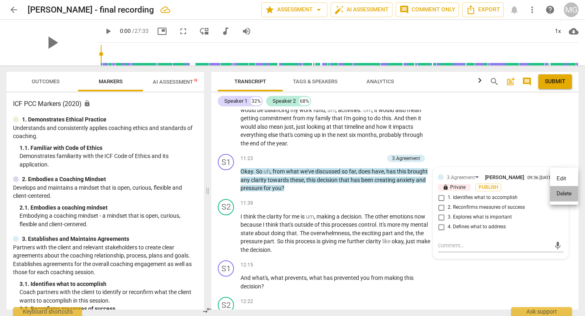
click at [559, 196] on li "Delete" at bounding box center [564, 193] width 28 height 15
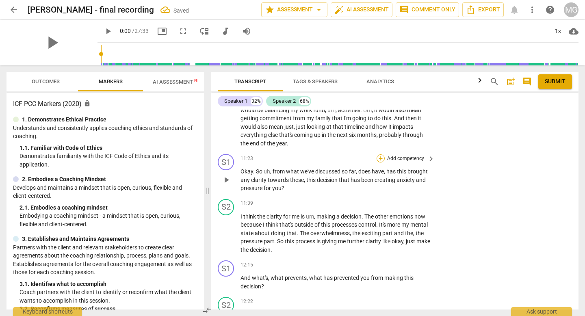
click at [377, 156] on div "+" at bounding box center [380, 158] width 8 height 8
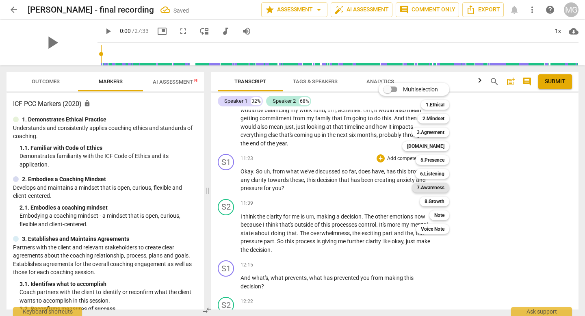
click at [435, 188] on b "7.Awareness" at bounding box center [430, 188] width 28 height 10
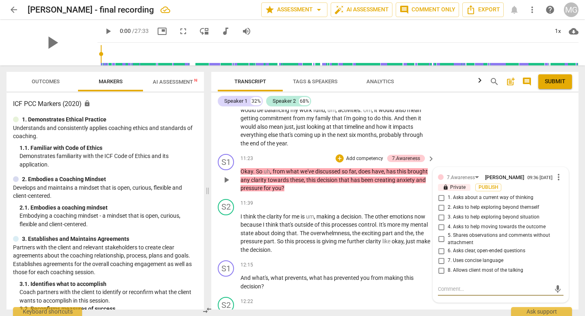
click at [439, 229] on input "4. Asks to help moving towards the outcome" at bounding box center [440, 227] width 13 height 10
click at [368, 222] on span "control" at bounding box center [367, 224] width 18 height 6
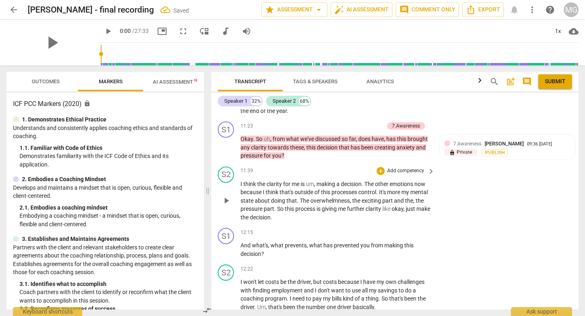
scroll to position [2428, 0]
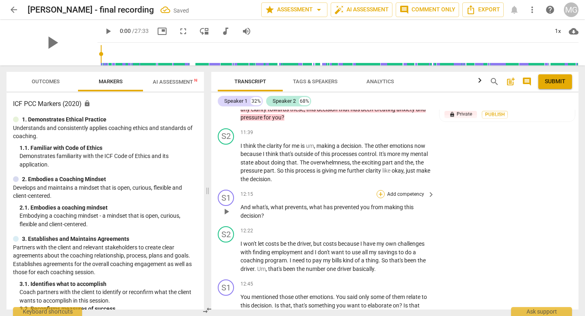
click at [380, 194] on div "+" at bounding box center [380, 194] width 8 height 8
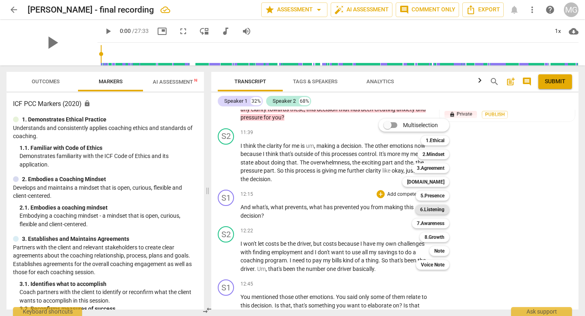
click at [435, 210] on b "6.Listening" at bounding box center [432, 210] width 24 height 10
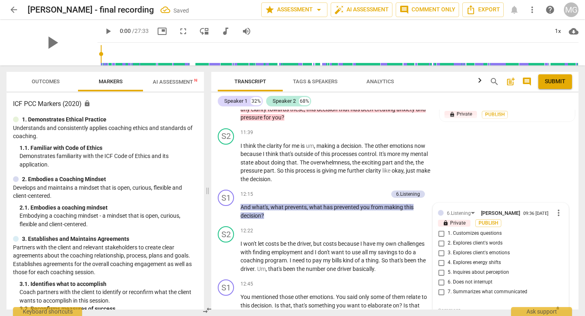
scroll to position [2532, 0]
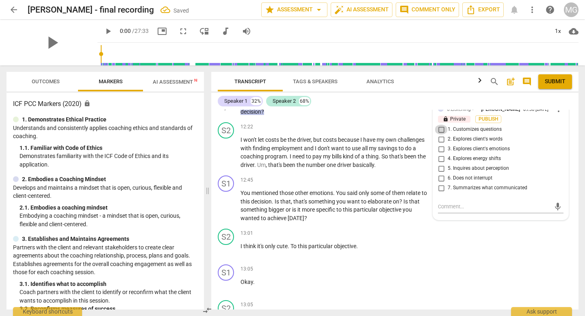
click at [438, 134] on input "1. Customizes questions" at bounding box center [440, 130] width 13 height 10
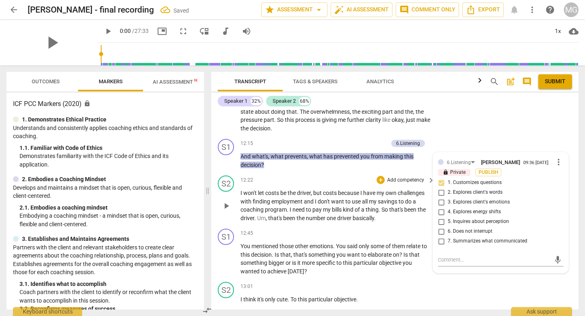
scroll to position [2475, 0]
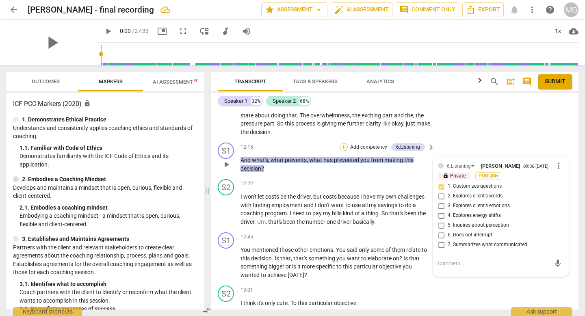
click at [342, 145] on div "+" at bounding box center [343, 147] width 8 height 8
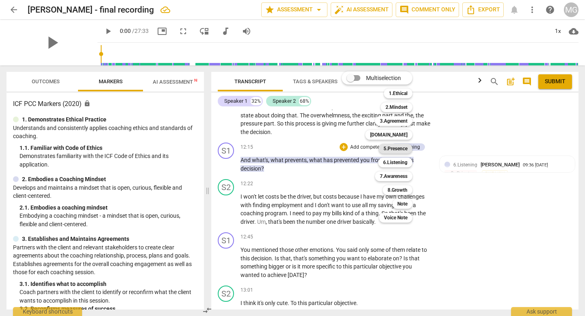
click at [399, 147] on b "5.Presence" at bounding box center [395, 149] width 24 height 10
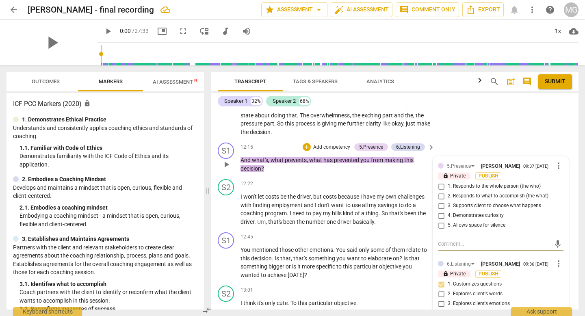
click at [440, 218] on input "4. Demonstrates curiosity" at bounding box center [440, 216] width 13 height 10
click at [369, 207] on span "my" at bounding box center [373, 205] width 9 height 6
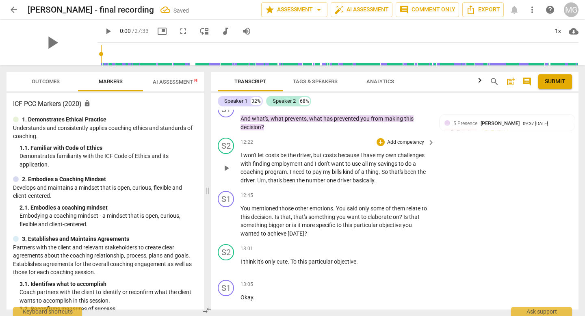
scroll to position [2518, 0]
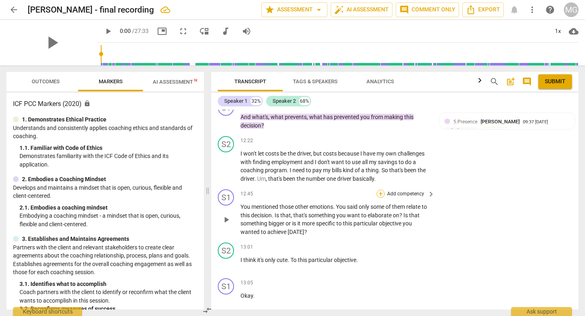
click at [379, 192] on div "+" at bounding box center [380, 194] width 8 height 8
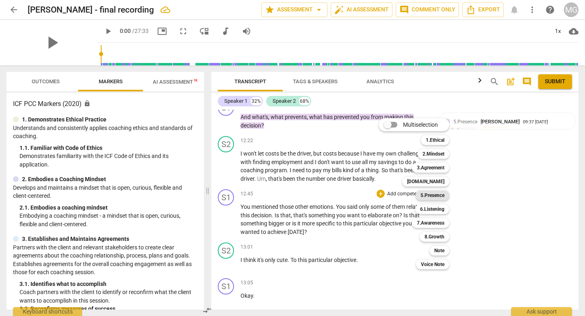
click at [440, 196] on b "5.Presence" at bounding box center [432, 195] width 24 height 10
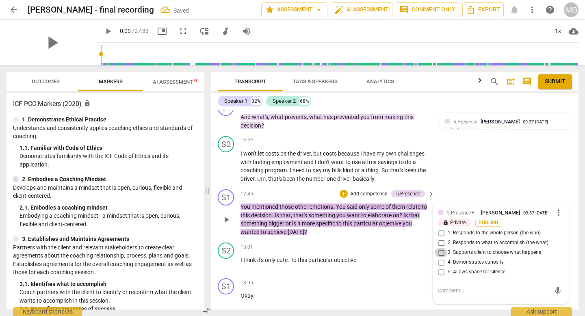
click at [438, 257] on input "3. Supports client to choose what happens" at bounding box center [440, 253] width 13 height 10
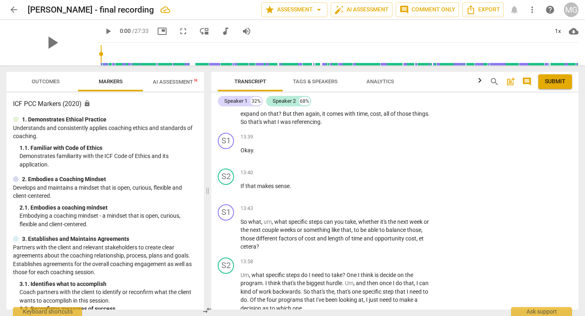
scroll to position [2850, 0]
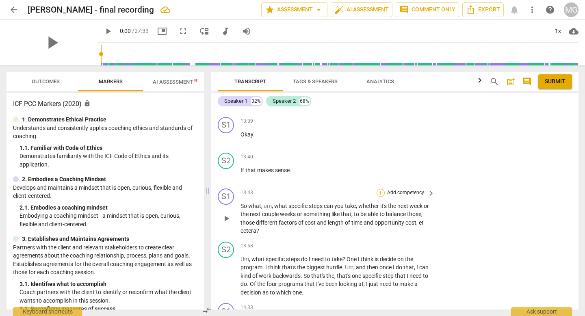
click at [380, 194] on div "+" at bounding box center [380, 193] width 8 height 8
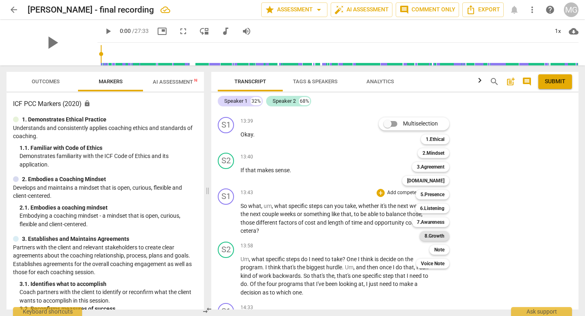
click at [437, 236] on b "8.Growth" at bounding box center [434, 236] width 20 height 10
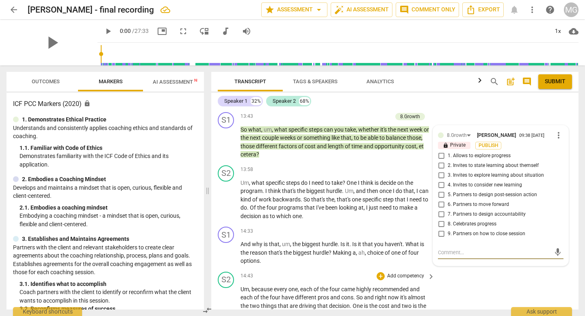
scroll to position [2921, 0]
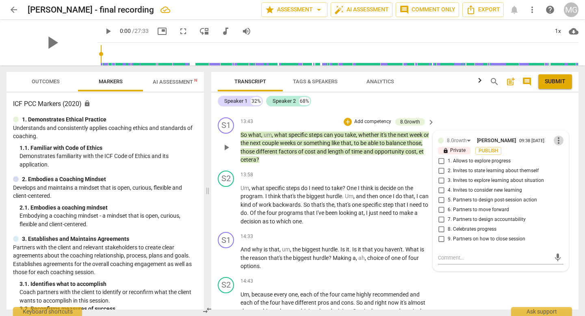
click at [556, 143] on span "more_vert" at bounding box center [558, 141] width 10 height 10
click at [561, 157] on li "Delete" at bounding box center [564, 156] width 28 height 15
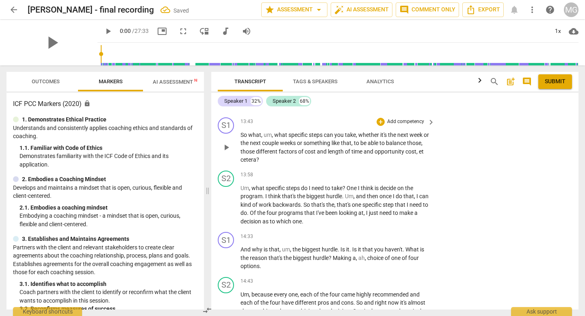
click at [399, 121] on p "Add competency" at bounding box center [405, 121] width 39 height 7
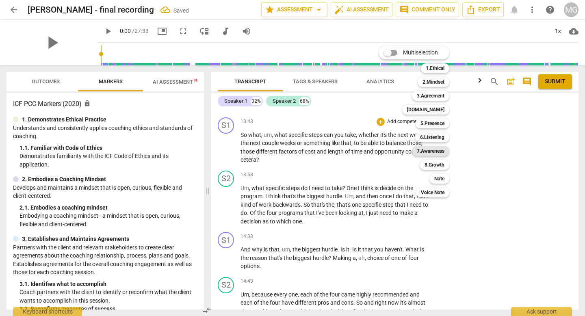
click at [432, 152] on b "7.Awareness" at bounding box center [430, 151] width 28 height 10
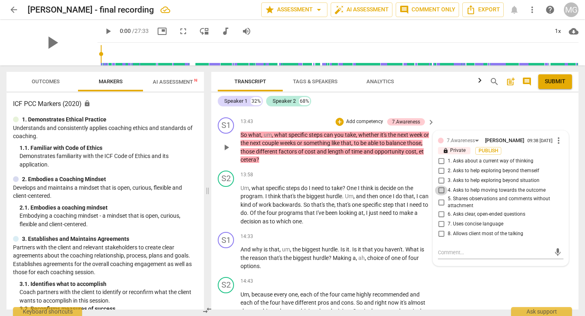
click at [442, 192] on input "4. Asks to help moving towards the outcome" at bounding box center [440, 191] width 13 height 10
click at [338, 192] on p "Um , what specific steps do I need to take ? One I think is decide on the progr…" at bounding box center [335, 205] width 190 height 42
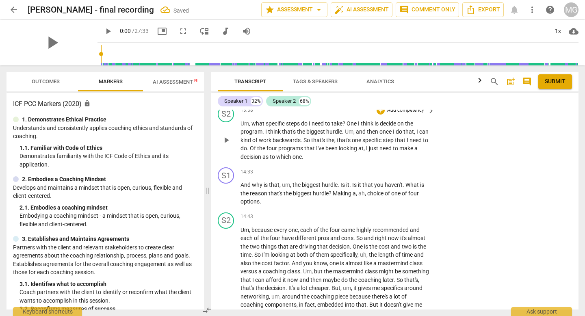
scroll to position [2990, 0]
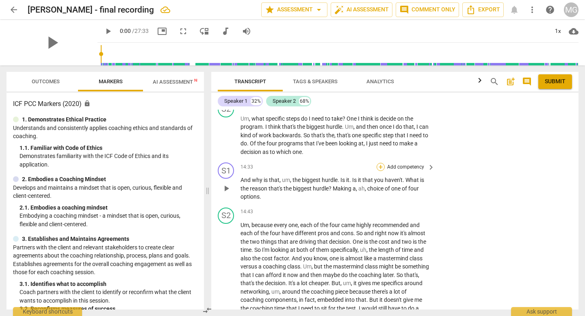
click at [381, 167] on div "+" at bounding box center [380, 167] width 8 height 8
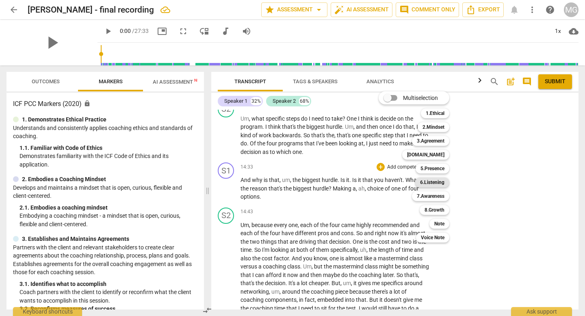
click at [436, 180] on b "6.Listening" at bounding box center [432, 182] width 24 height 10
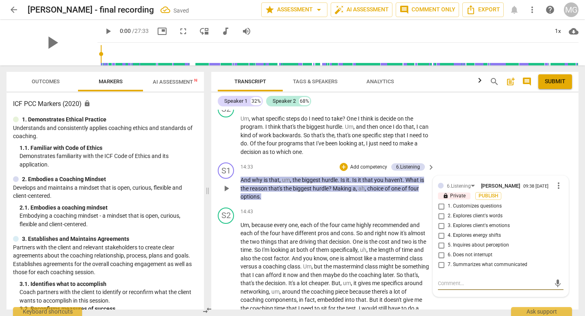
click at [441, 211] on input "1. Customizes questions" at bounding box center [440, 206] width 13 height 10
click at [459, 287] on textarea at bounding box center [494, 283] width 112 height 8
click at [554, 285] on span "send" at bounding box center [557, 283] width 9 height 9
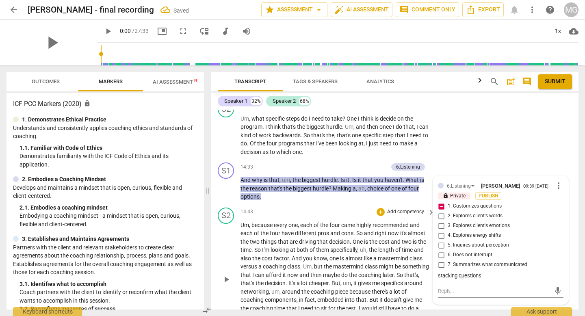
click at [346, 221] on p "Um , because every one , each of the four came highly recommended and each of t…" at bounding box center [335, 279] width 190 height 117
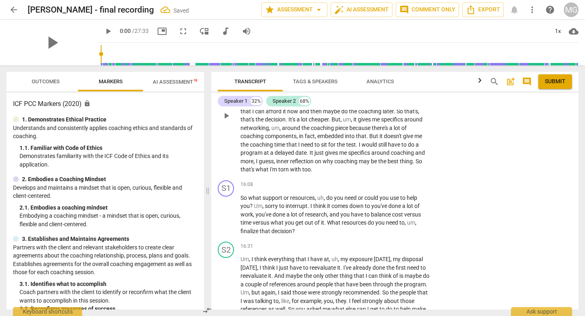
scroll to position [3154, 0]
click at [382, 184] on div "+" at bounding box center [380, 185] width 8 height 8
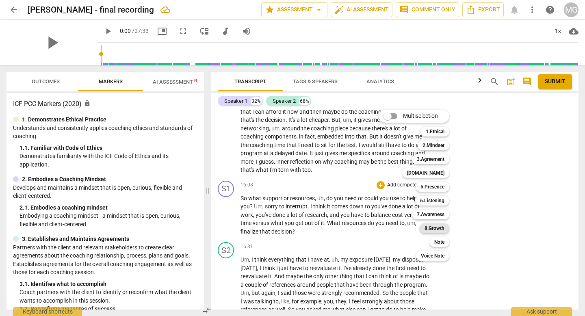
click at [435, 228] on b "8.Growth" at bounding box center [434, 228] width 20 height 10
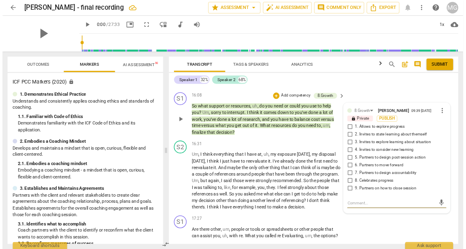
scroll to position [3215, 0]
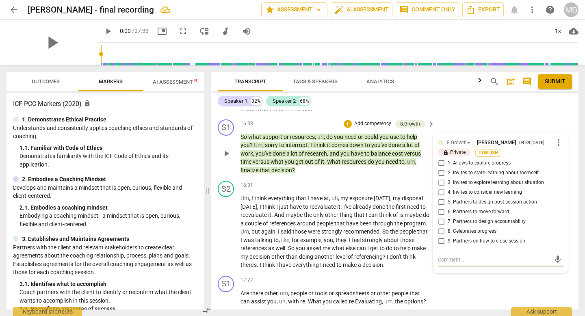
click at [555, 143] on span "more_vert" at bounding box center [558, 143] width 10 height 10
click at [566, 158] on li "Delete" at bounding box center [564, 158] width 28 height 15
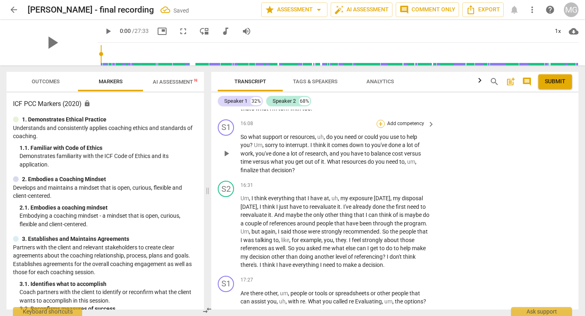
click at [381, 123] on div "+" at bounding box center [380, 124] width 8 height 8
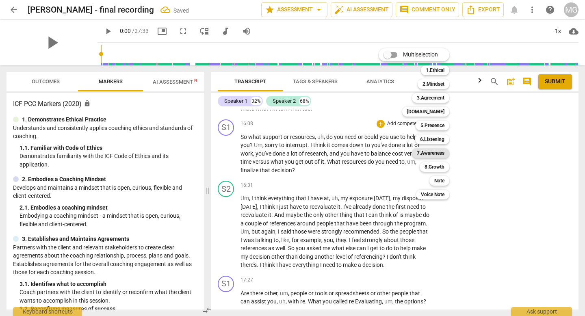
click at [438, 153] on b "7.Awareness" at bounding box center [430, 153] width 28 height 10
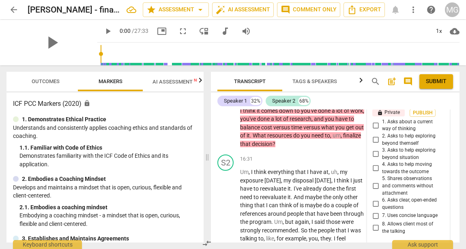
scroll to position [3894, 0]
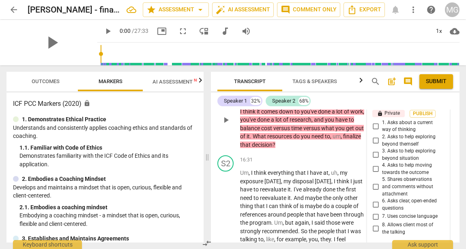
click at [438, 107] on span "more_vert" at bounding box center [440, 102] width 10 height 10
click at [444, 158] on li "Delete" at bounding box center [446, 158] width 28 height 15
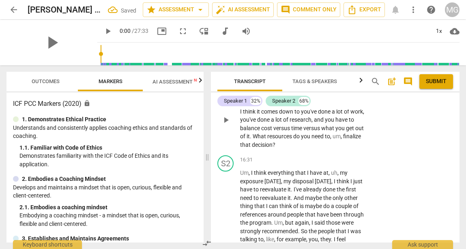
click at [312, 86] on div "+" at bounding box center [315, 82] width 8 height 8
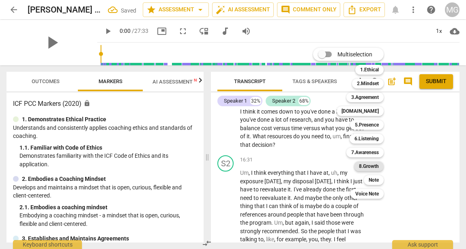
click at [374, 165] on b "8.Growth" at bounding box center [369, 167] width 20 height 10
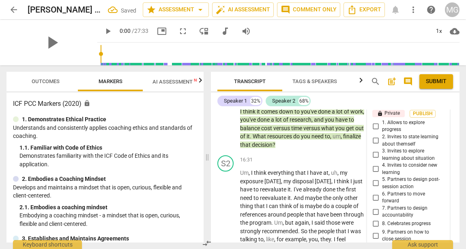
scroll to position [4016, 0]
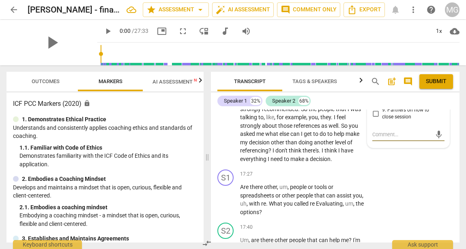
click at [375, 80] on input "6. Partners to move forward" at bounding box center [375, 76] width 13 height 10
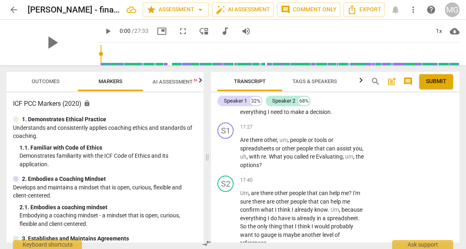
scroll to position [4063, 0]
click at [314, 132] on div "+" at bounding box center [315, 127] width 8 height 8
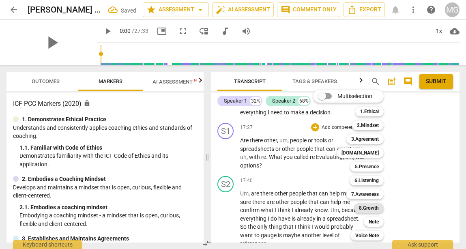
click at [370, 209] on b "8.Growth" at bounding box center [369, 208] width 20 height 10
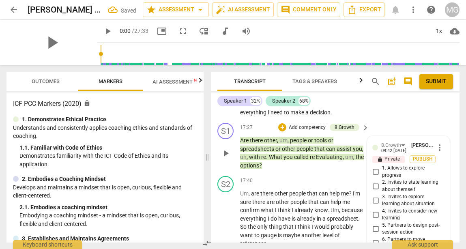
scroll to position [4231, 0]
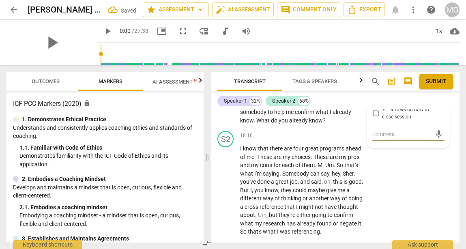
click at [375, 80] on input "6. Partners to move forward" at bounding box center [375, 76] width 13 height 10
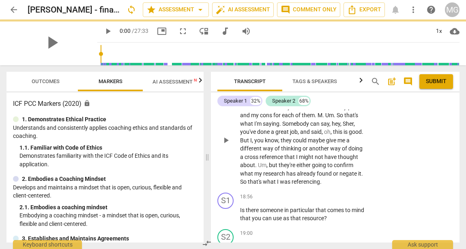
scroll to position [4352, 0]
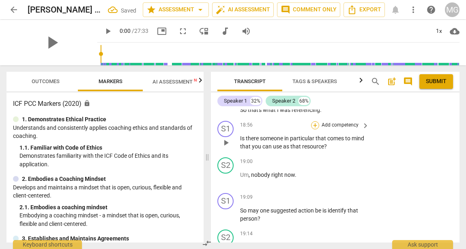
click at [316, 129] on div "+" at bounding box center [315, 125] width 8 height 8
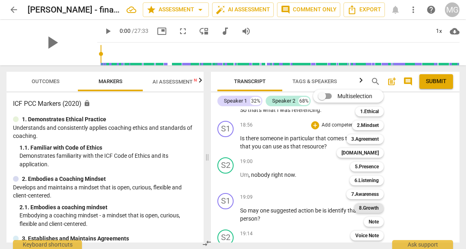
click at [369, 206] on b "8.Growth" at bounding box center [369, 208] width 20 height 10
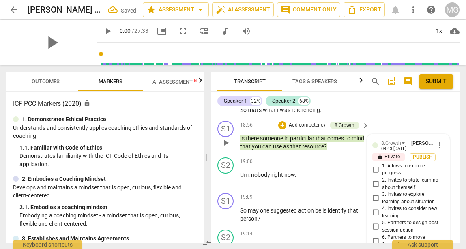
scroll to position [4518, 0]
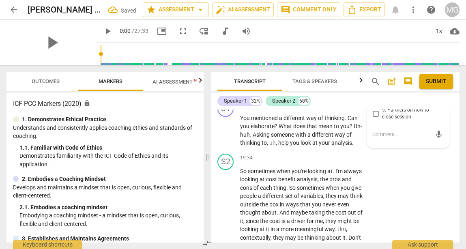
click at [375, 80] on input "6. Partners to move forward" at bounding box center [375, 76] width 13 height 10
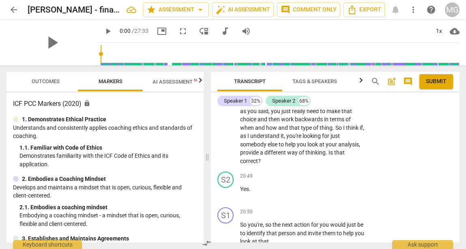
scroll to position [4747, 0]
click at [316, 78] on div "+" at bounding box center [315, 73] width 8 height 8
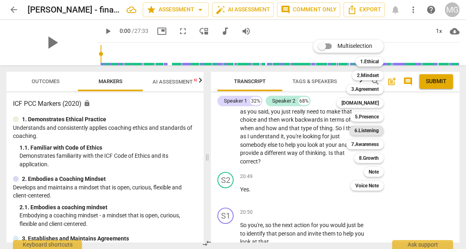
click at [375, 128] on b "6.Listening" at bounding box center [367, 131] width 24 height 10
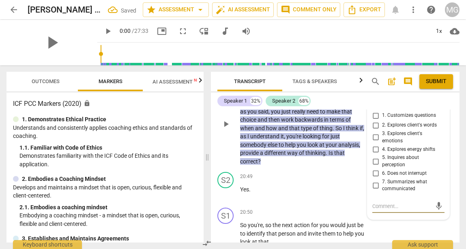
scroll to position [4819, 0]
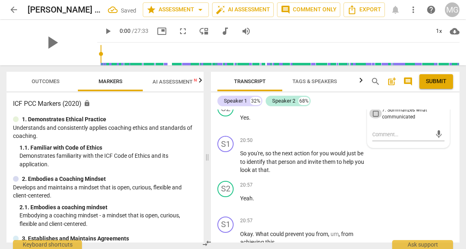
click at [374, 119] on input "7. Summarizes what communicated" at bounding box center [375, 114] width 13 height 10
click at [306, 157] on span "action" at bounding box center [302, 153] width 17 height 6
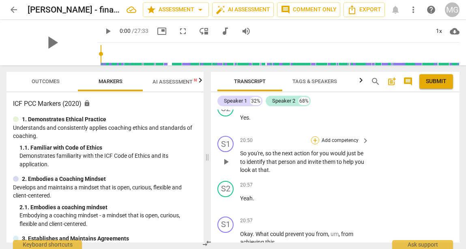
click at [317, 145] on div "+" at bounding box center [315, 140] width 8 height 8
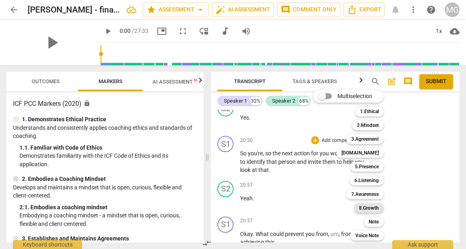
click at [377, 209] on b "8.Growth" at bounding box center [369, 208] width 20 height 10
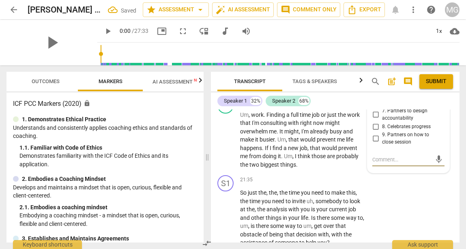
scroll to position [4974, 0]
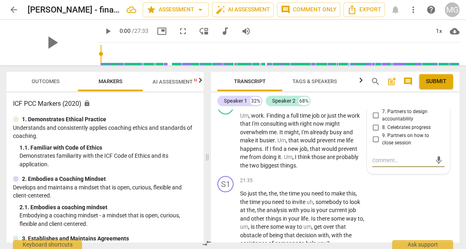
click at [376, 92] on input "5. Partners to design post-session action" at bounding box center [375, 87] width 13 height 10
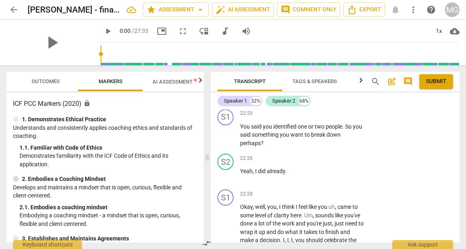
scroll to position [5178, 0]
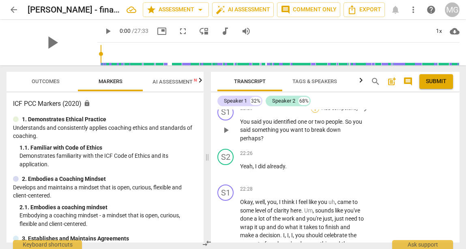
click at [313, 113] on div "+" at bounding box center [315, 109] width 8 height 8
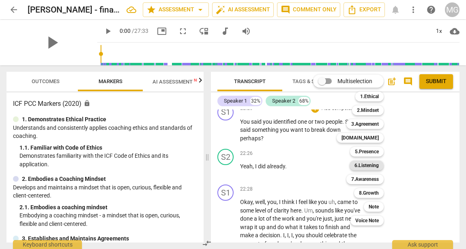
click at [371, 164] on b "6.Listening" at bounding box center [367, 166] width 24 height 10
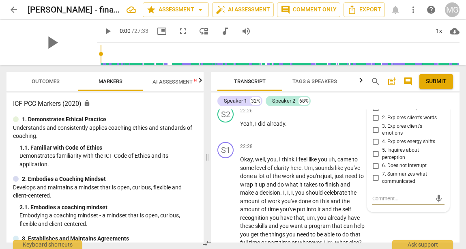
scroll to position [5214, 0]
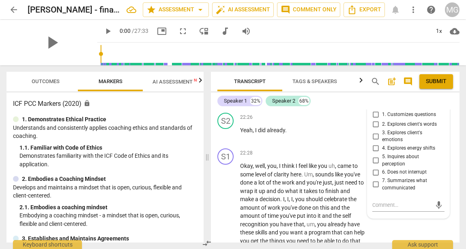
click at [438, 97] on span "more_vert" at bounding box center [440, 93] width 10 height 10
click at [443, 149] on li "Delete" at bounding box center [446, 149] width 28 height 15
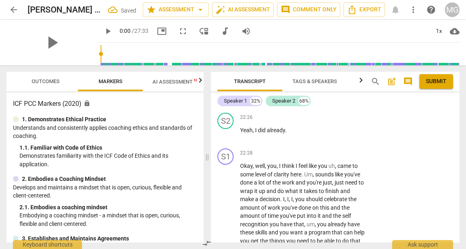
click at [316, 77] on div "+" at bounding box center [315, 73] width 8 height 8
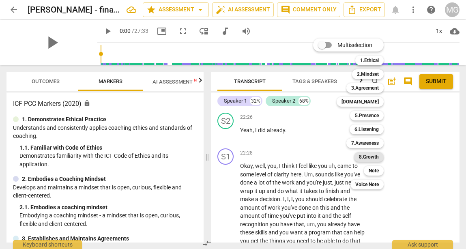
click at [375, 157] on b "8.Growth" at bounding box center [369, 157] width 20 height 10
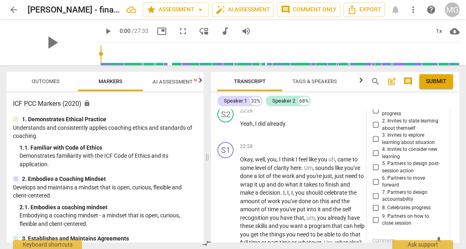
scroll to position [5214, 0]
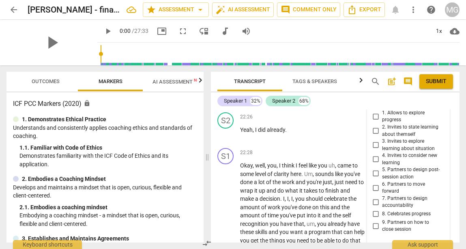
click at [438, 97] on span "more_vert" at bounding box center [440, 92] width 10 height 10
click at [444, 151] on li "Delete" at bounding box center [446, 148] width 28 height 15
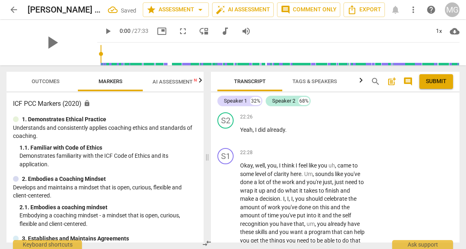
click at [318, 76] on div "+ Add competency" at bounding box center [335, 72] width 48 height 8
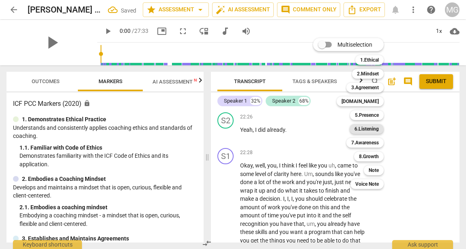
click at [374, 128] on b "6.Listening" at bounding box center [367, 129] width 24 height 10
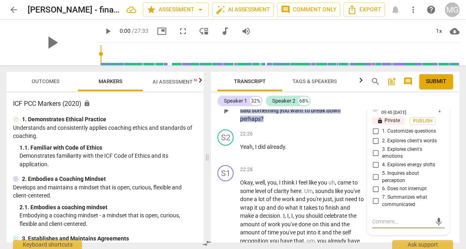
scroll to position [5199, 0]
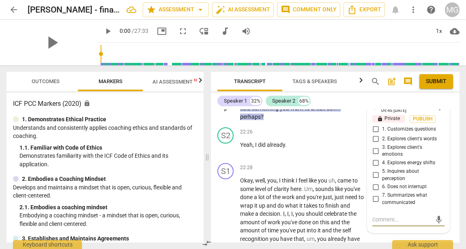
click at [438, 112] on span "more_vert" at bounding box center [440, 107] width 10 height 10
click at [447, 162] on li "Delete" at bounding box center [446, 163] width 28 height 15
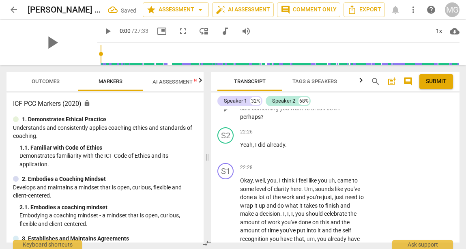
click at [315, 91] on div "+" at bounding box center [315, 87] width 8 height 8
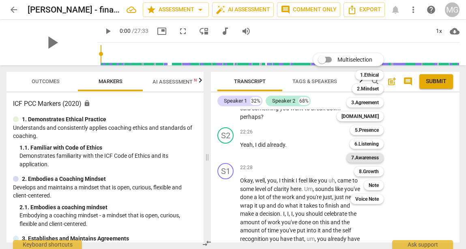
click at [372, 158] on b "7.Awareness" at bounding box center [366, 158] width 28 height 10
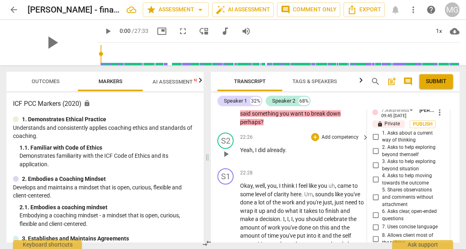
scroll to position [5194, 0]
click at [439, 117] on span "more_vert" at bounding box center [440, 112] width 10 height 10
click at [448, 170] on li "Delete" at bounding box center [446, 168] width 28 height 15
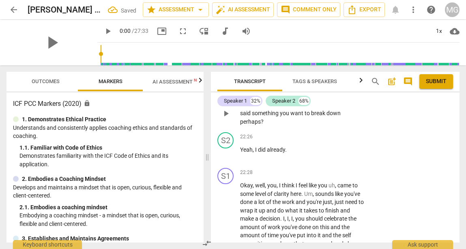
click at [317, 96] on div "+" at bounding box center [315, 92] width 8 height 8
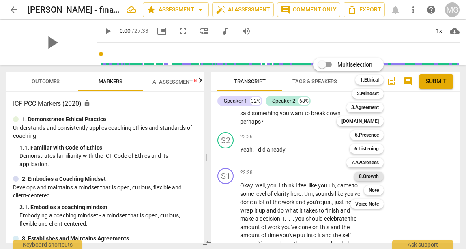
click at [371, 174] on b "8.Growth" at bounding box center [369, 177] width 20 height 10
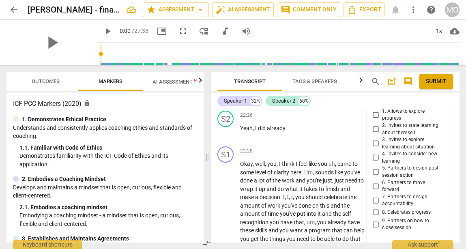
scroll to position [5215, 0]
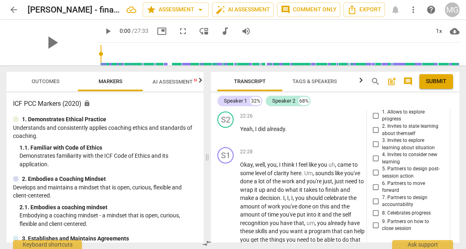
click at [436, 96] on span "more_vert" at bounding box center [440, 91] width 10 height 10
click at [442, 150] on li "Delete" at bounding box center [446, 147] width 28 height 15
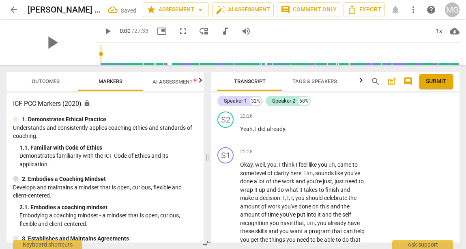
click at [315, 76] on div "+" at bounding box center [315, 71] width 8 height 8
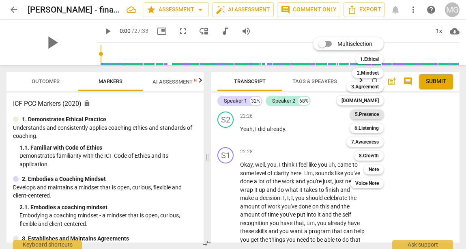
click at [373, 116] on b "5.Presence" at bounding box center [367, 115] width 24 height 10
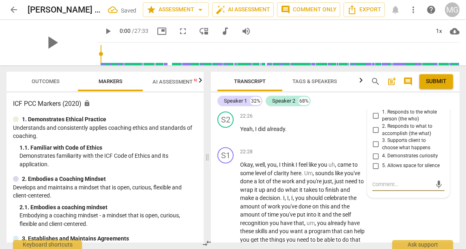
click at [375, 161] on input "4. Demonstrates curiosity" at bounding box center [375, 156] width 13 height 10
click at [266, 203] on p "Okay , well , you , I think I feel like you uh , came to some level of clarity …" at bounding box center [302, 236] width 125 height 150
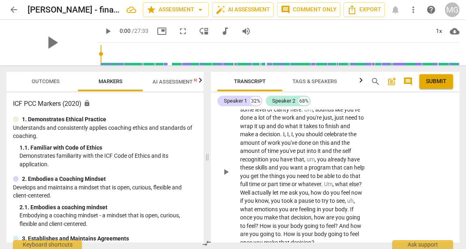
scroll to position [5271, 0]
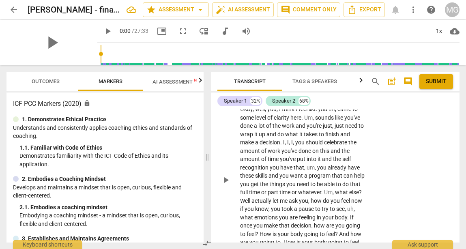
click at [314, 100] on div "+" at bounding box center [315, 96] width 8 height 8
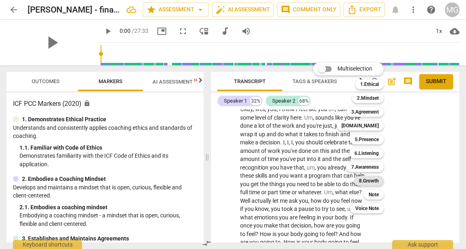
click at [375, 180] on b "8.Growth" at bounding box center [369, 181] width 20 height 10
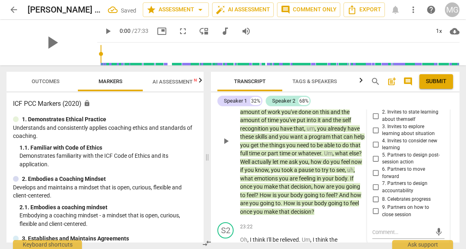
scroll to position [5407, 0]
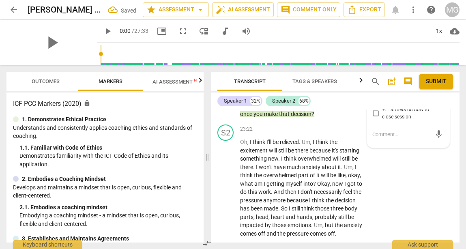
click at [375, 106] on input "8. Celebrates progress" at bounding box center [375, 102] width 13 height 10
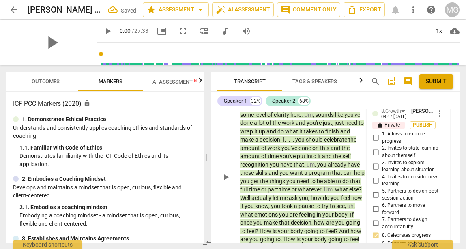
scroll to position [5273, 0]
click at [283, 98] on div "+" at bounding box center [282, 94] width 8 height 8
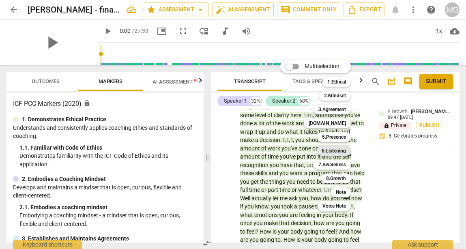
click at [337, 149] on b "6.Listening" at bounding box center [334, 151] width 24 height 10
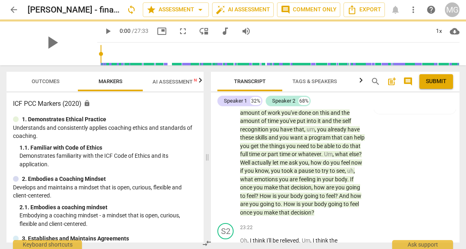
scroll to position [5310, 0]
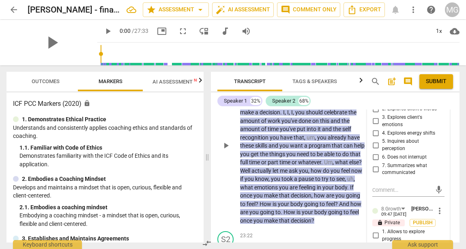
click at [375, 104] on input "1. Customizes questions" at bounding box center [375, 100] width 13 height 10
click at [383, 194] on textarea at bounding box center [402, 190] width 59 height 8
click at [436, 194] on span "send" at bounding box center [439, 190] width 9 height 9
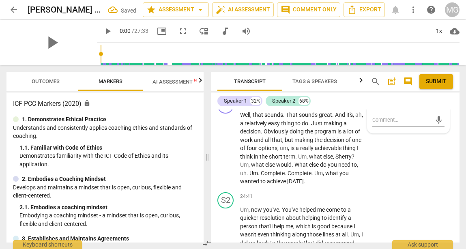
scroll to position [5564, 0]
click at [313, 105] on div "+" at bounding box center [315, 101] width 8 height 8
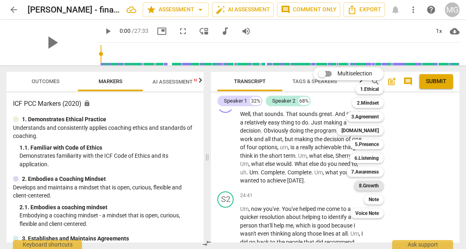
click at [373, 188] on b "8.Growth" at bounding box center [369, 186] width 20 height 10
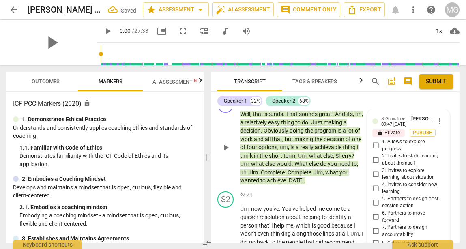
scroll to position [5706, 0]
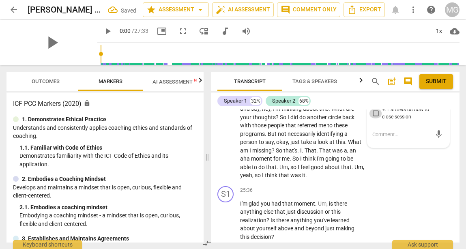
click at [373, 119] on input "9. Partners on how to close session" at bounding box center [375, 114] width 13 height 10
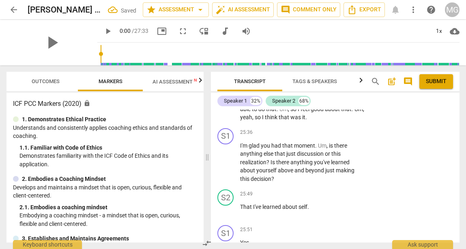
scroll to position [5770, 0]
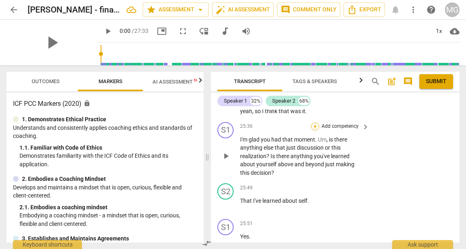
click at [314, 131] on div "+" at bounding box center [315, 127] width 8 height 8
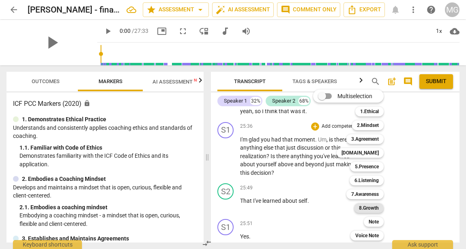
click at [376, 207] on b "8.Growth" at bounding box center [369, 208] width 20 height 10
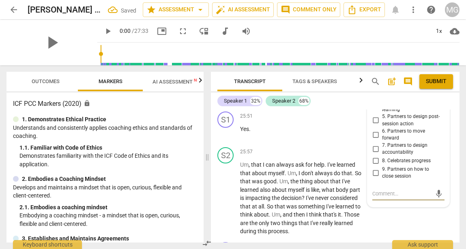
scroll to position [5875, 0]
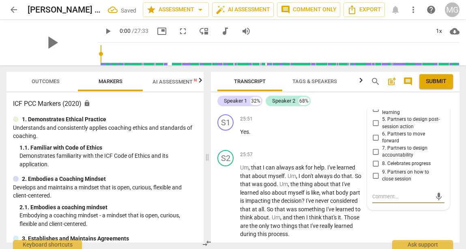
click at [376, 114] on input "4. Invites to consider new learning" at bounding box center [375, 109] width 13 height 10
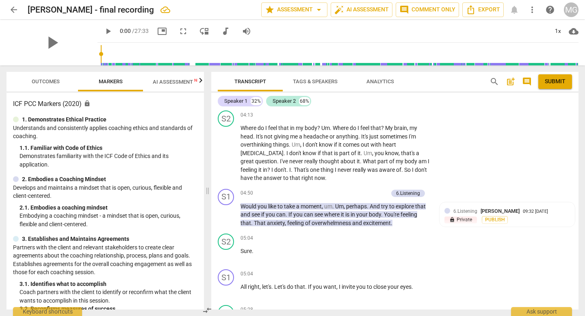
scroll to position [991, 0]
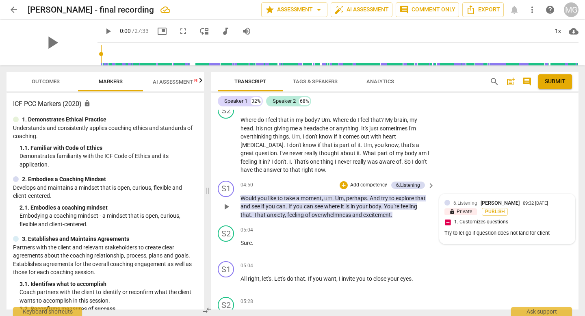
click at [484, 233] on div "Try to let go if question does not land for client" at bounding box center [506, 233] width 125 height 8
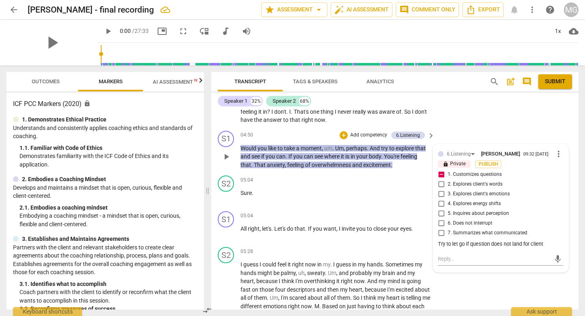
scroll to position [1042, 0]
click at [543, 244] on div "Try to let go if question does not land for client" at bounding box center [500, 243] width 125 height 8
click at [544, 245] on div "Try to let go if question does not land for client" at bounding box center [500, 243] width 125 height 8
click at [539, 247] on div "Try to let go if question does not land for client" at bounding box center [500, 243] width 125 height 8
click at [438, 245] on div "Try to let go if question does not land for client" at bounding box center [500, 243] width 125 height 8
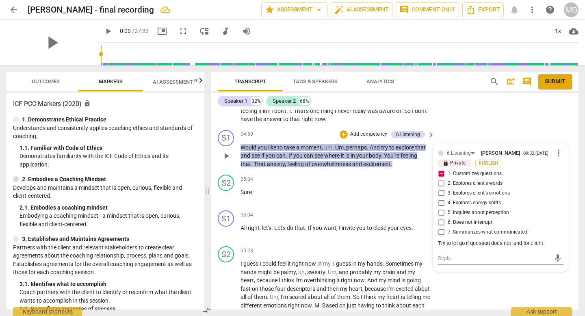
click at [557, 155] on span "more_vert" at bounding box center [558, 153] width 10 height 10
click at [557, 155] on li "Edit" at bounding box center [564, 154] width 28 height 15
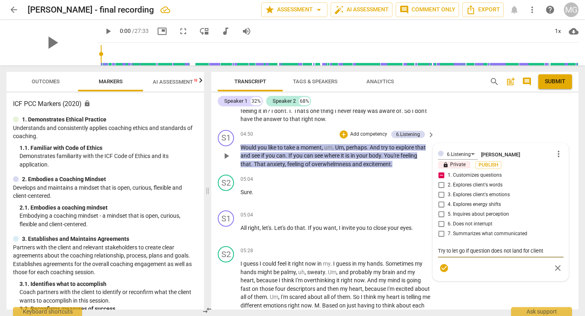
click at [546, 251] on textarea "Try to let go if question does not land for client" at bounding box center [500, 251] width 125 height 8
click at [440, 275] on span "check_circle" at bounding box center [444, 276] width 10 height 10
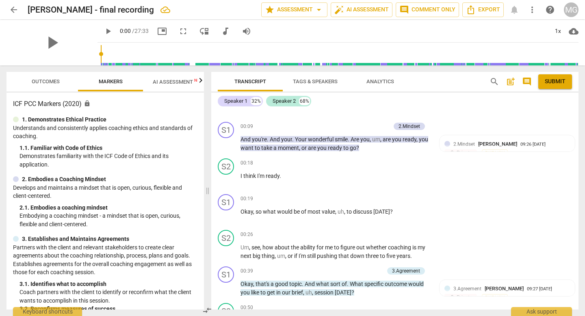
scroll to position [136, 0]
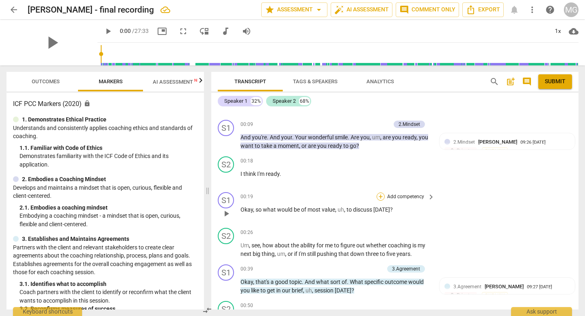
click at [378, 198] on div "+" at bounding box center [380, 196] width 8 height 8
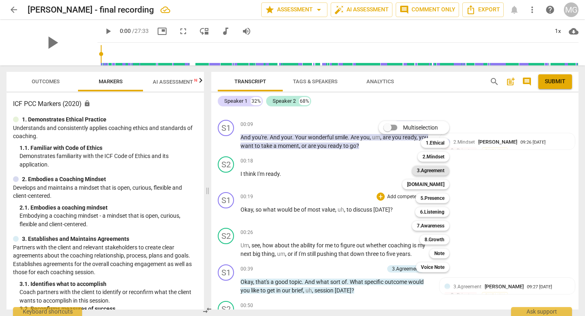
click at [440, 171] on b "3.Agreement" at bounding box center [430, 171] width 28 height 10
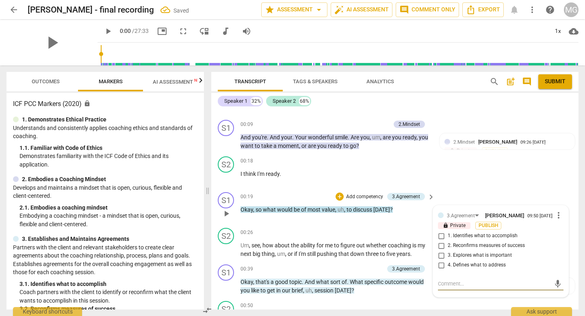
click at [440, 239] on input "1. Identifies what to accomplish" at bounding box center [440, 236] width 13 height 10
click at [334, 243] on span "me" at bounding box center [329, 245] width 9 height 6
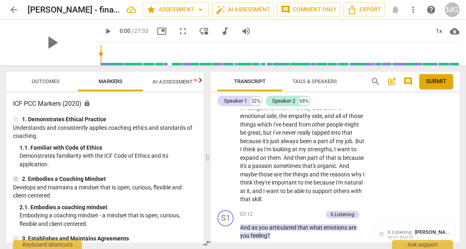
scroll to position [1001, 0]
